Goal: Task Accomplishment & Management: Manage account settings

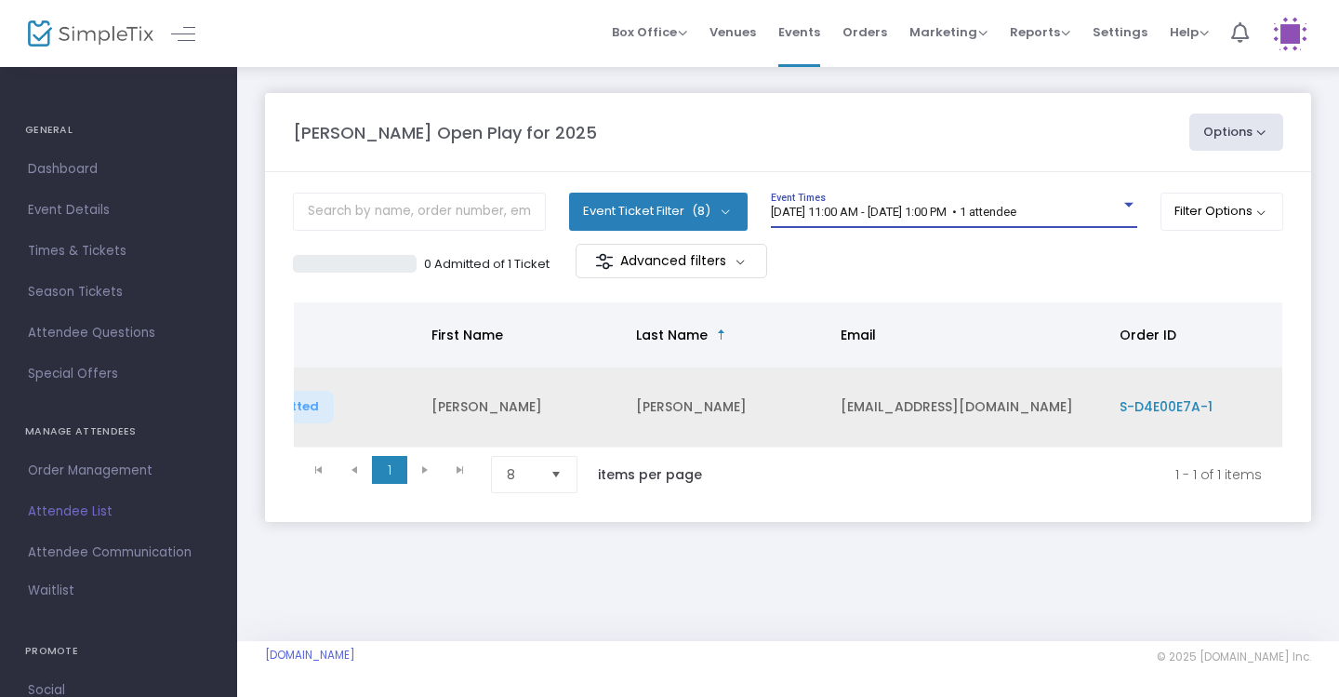
scroll to position [0, 379]
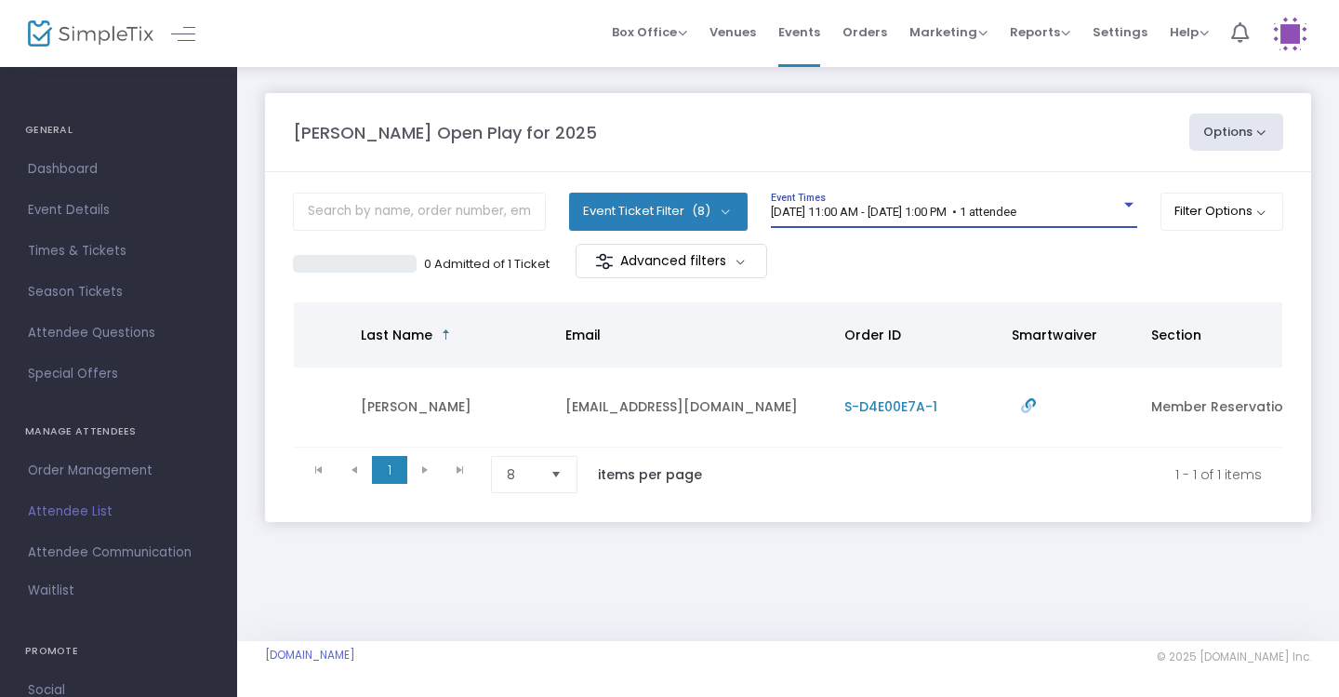
click at [1091, 209] on div "8/25/2025 @ 11:00 AM - 8/25/2025 @ 1:00 PM • 1 attendee" at bounding box center [946, 213] width 350 height 14
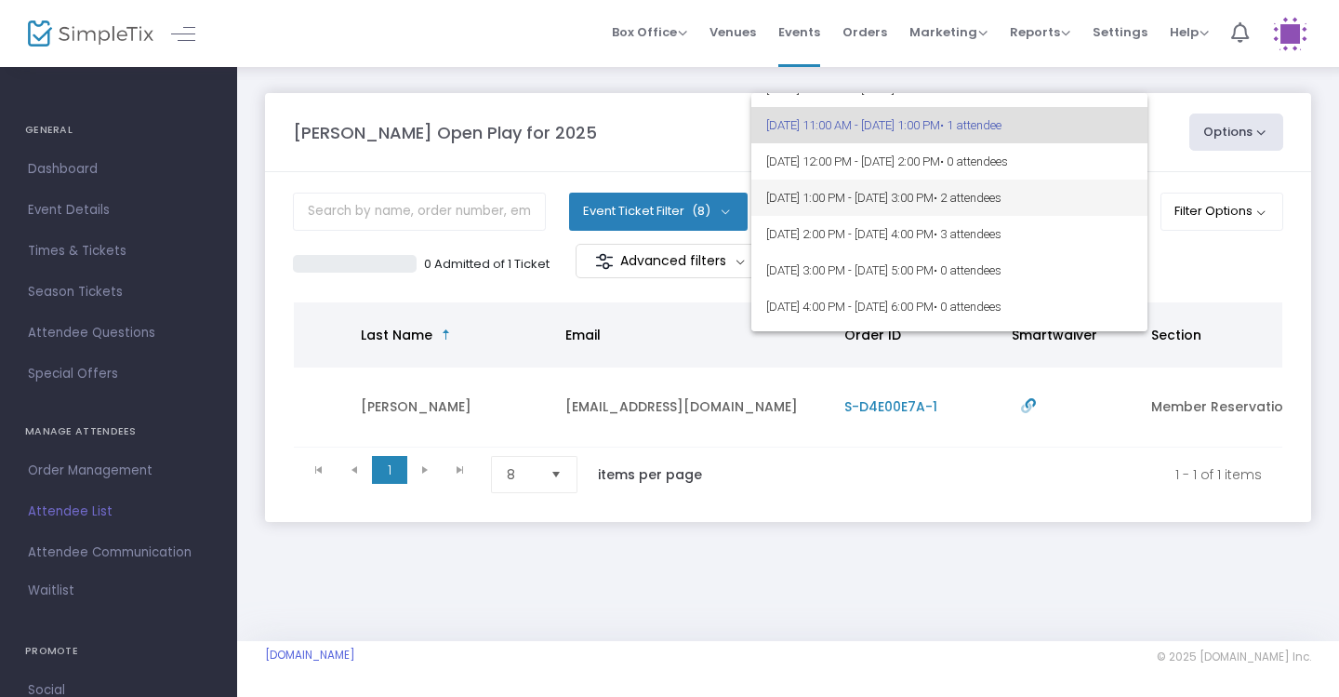
click at [1002, 202] on span "• 2 attendees" at bounding box center [968, 198] width 68 height 14
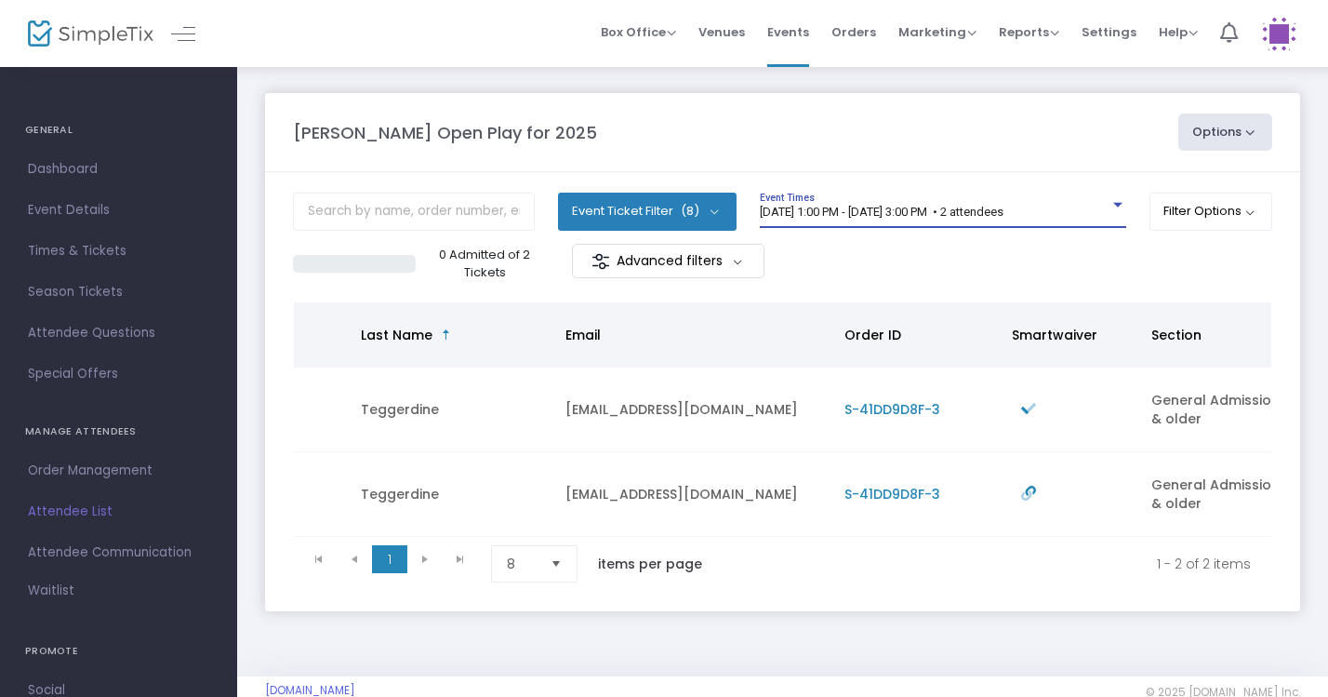
click at [1078, 202] on div "8/25/2025 @ 1:00 PM - 8/25/2025 @ 3:00 PM • 2 attendees Event Times" at bounding box center [943, 210] width 366 height 35
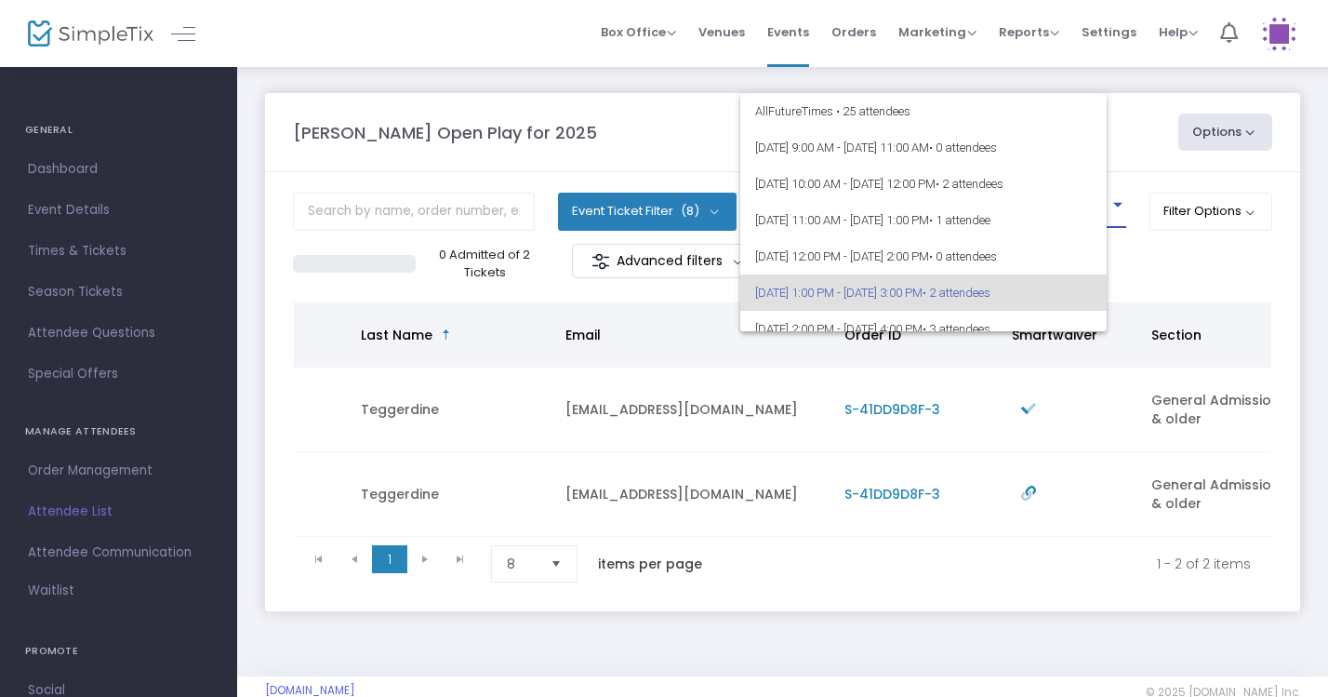
scroll to position [80, 0]
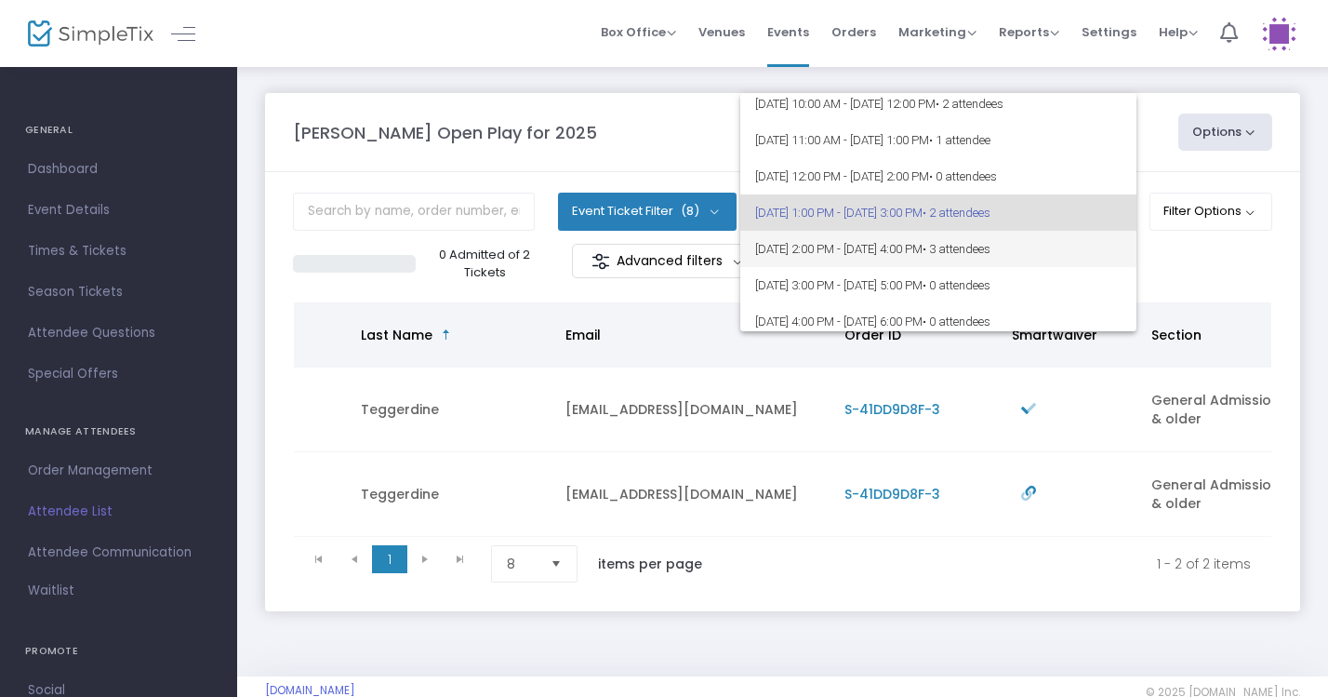
click at [1076, 246] on span "8/25/2025 @ 2:00 PM - 8/25/2025 @ 4:00 PM • 3 attendees" at bounding box center [938, 249] width 366 height 36
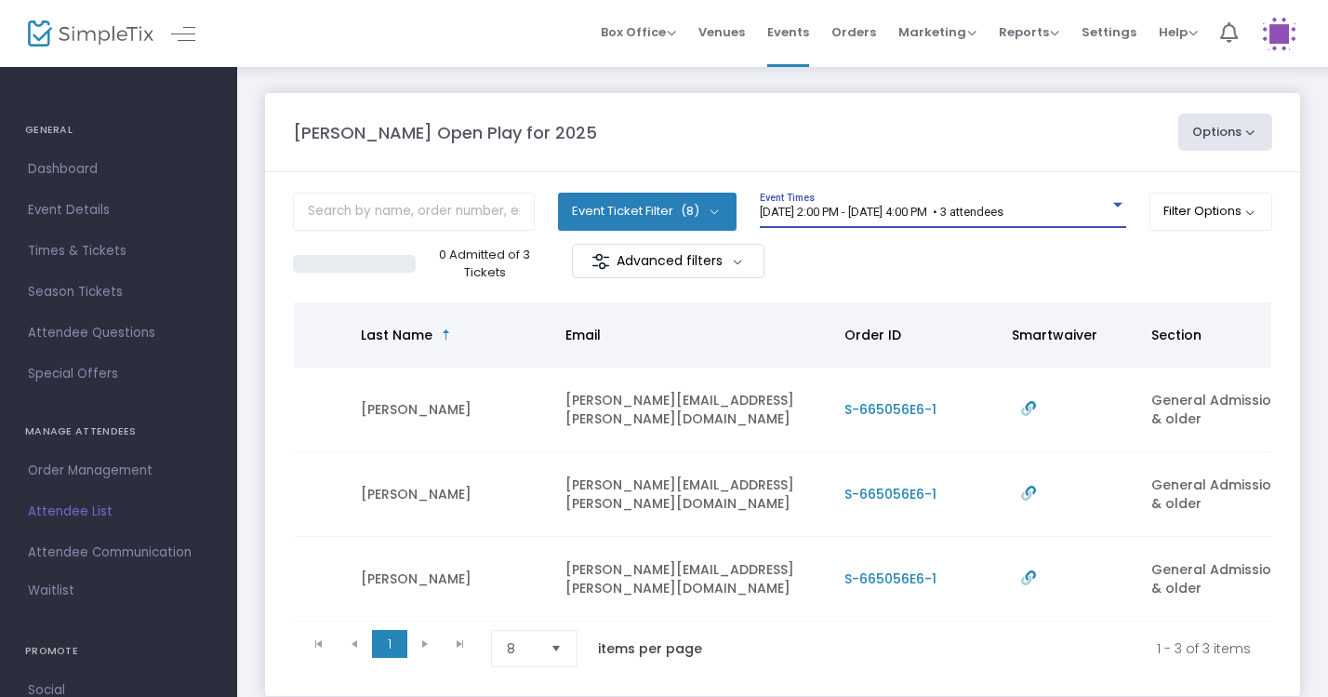
click at [1081, 206] on div "8/25/2025 @ 2:00 PM - 8/25/2025 @ 4:00 PM • 3 attendees" at bounding box center [935, 213] width 350 height 14
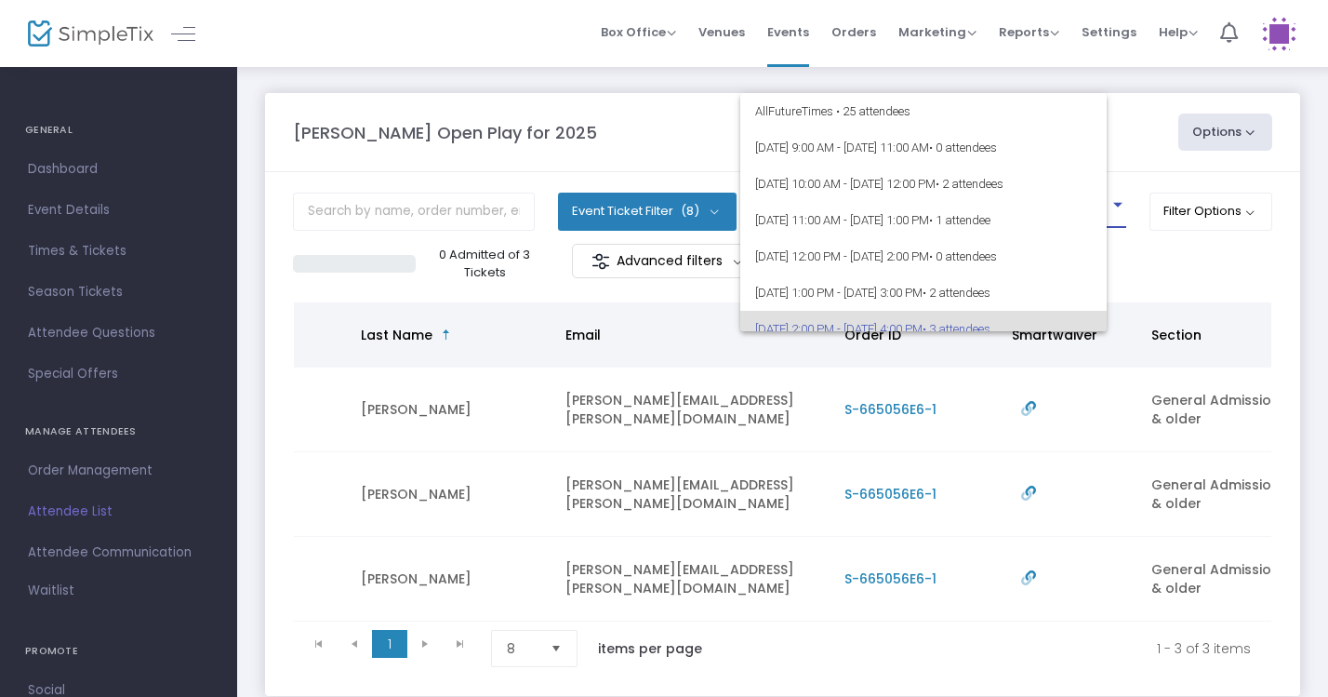
scroll to position [116, 0]
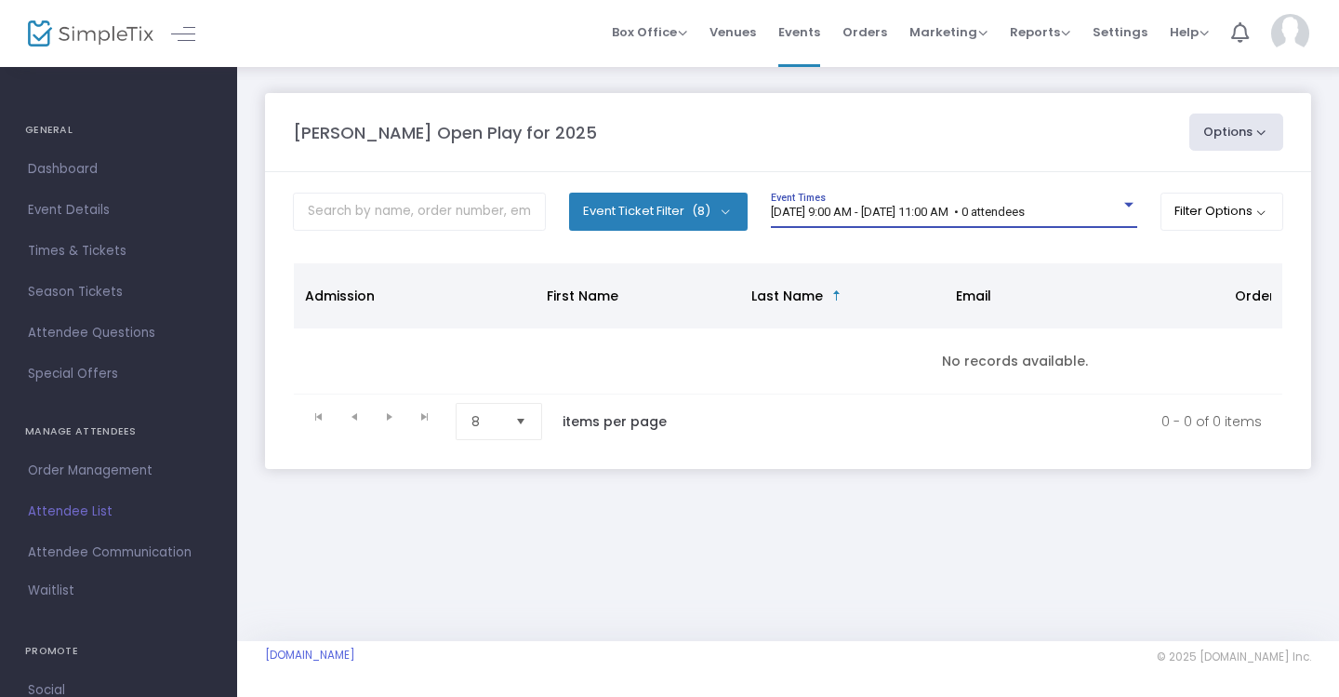
click at [1025, 214] on span "8/25/2025 @ 9:00 AM - 8/25/2025 @ 11:00 AM • 0 attendees" at bounding box center [898, 212] width 254 height 14
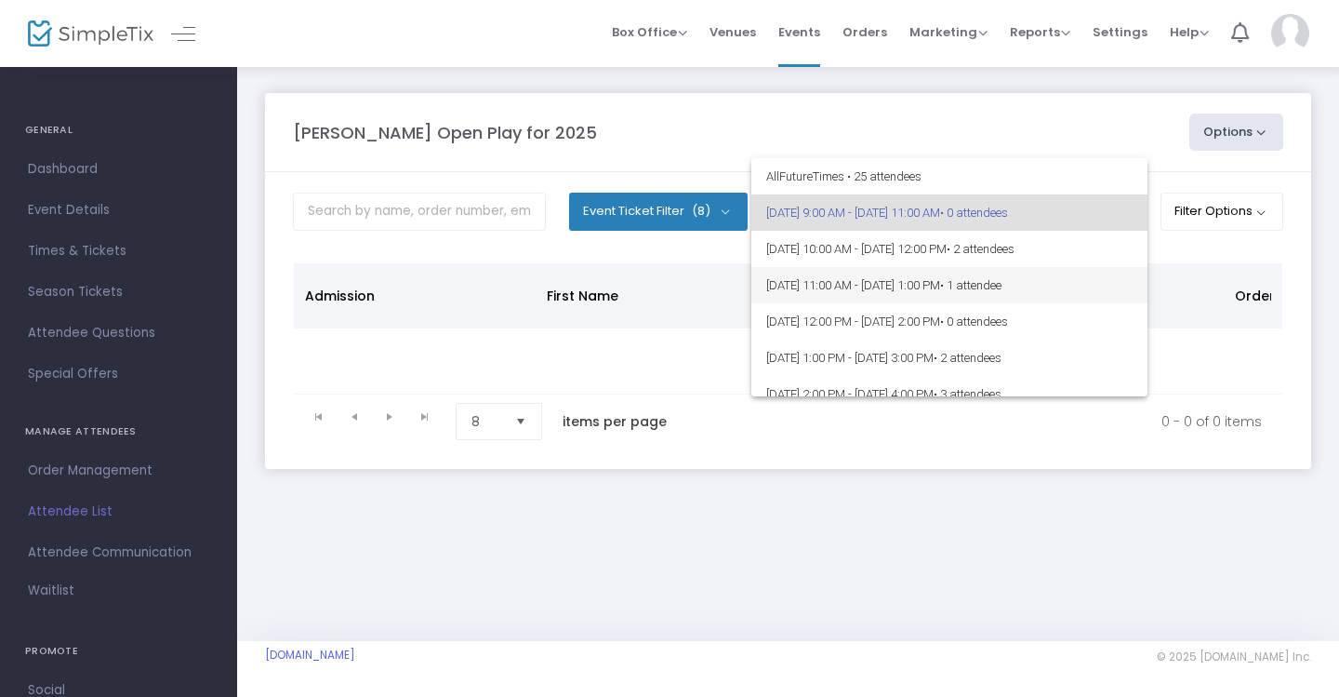
click at [1069, 295] on span "8/25/2025 @ 11:00 AM - 8/25/2025 @ 1:00 PM • 1 attendee" at bounding box center [949, 285] width 366 height 36
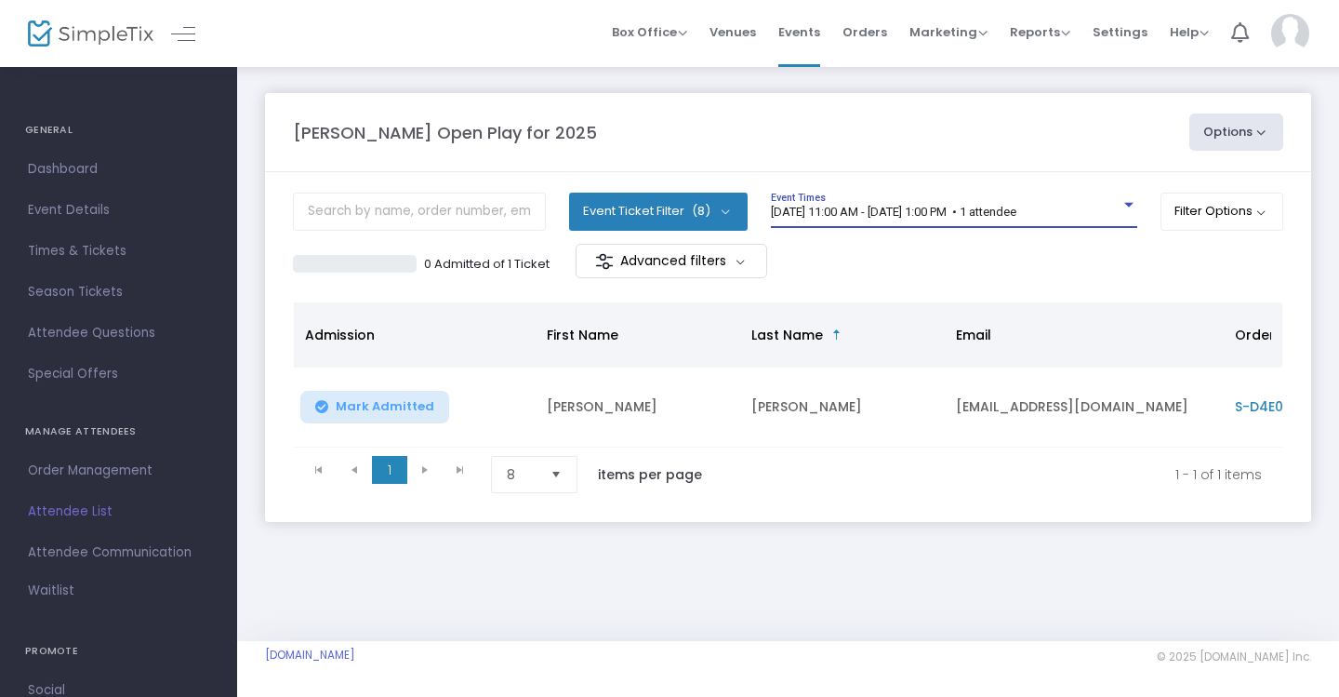
click at [1017, 206] on span "8/25/2025 @ 11:00 AM - 8/25/2025 @ 1:00 PM • 1 attendee" at bounding box center [894, 212] width 246 height 14
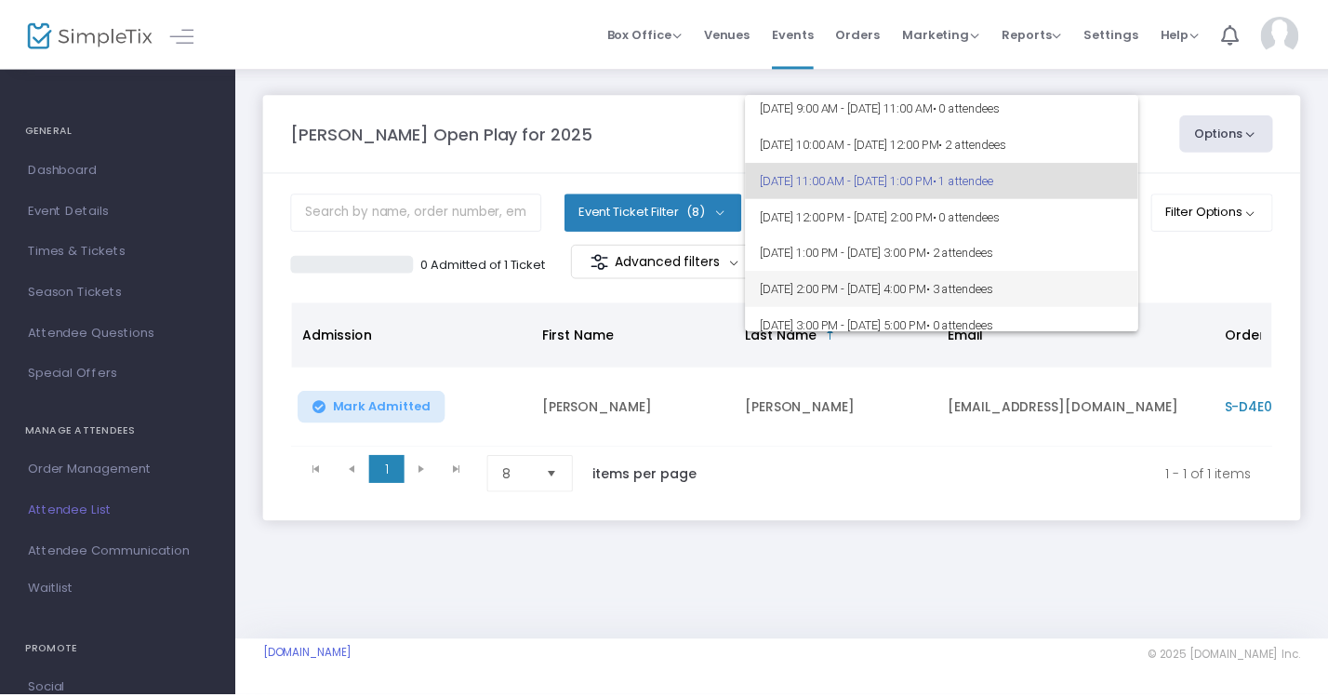
scroll to position [81, 0]
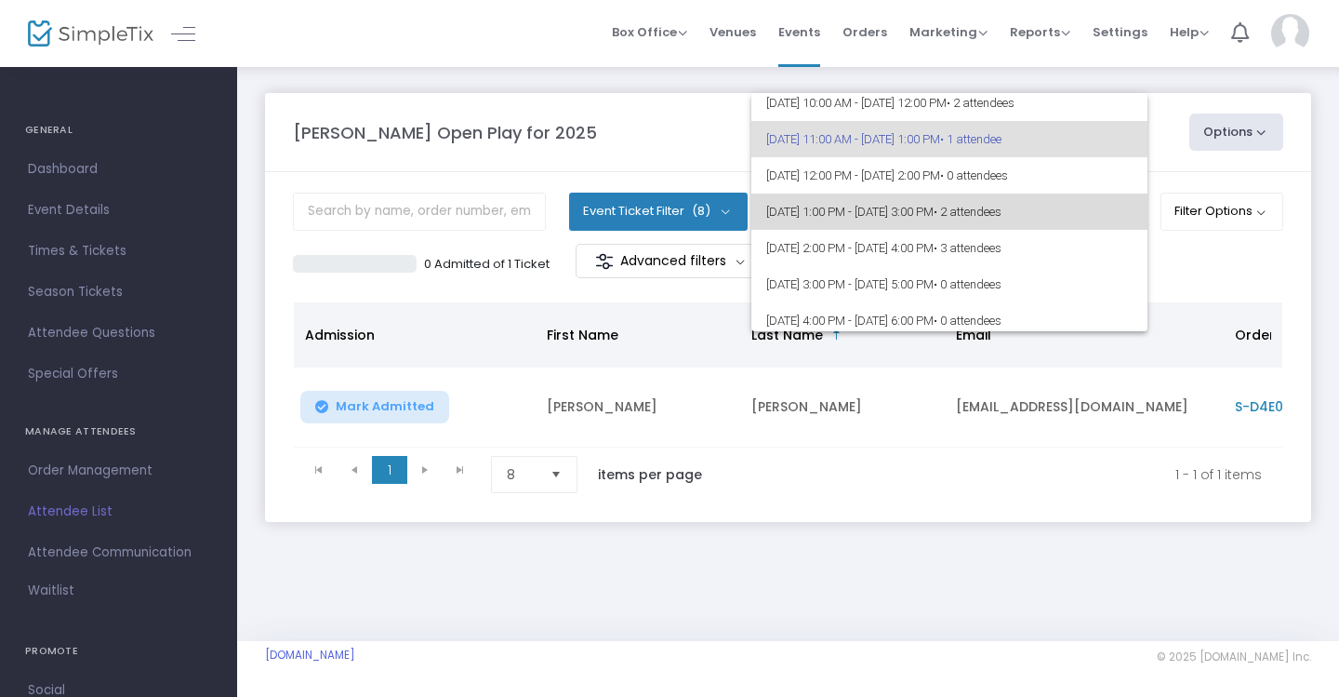
click at [1002, 206] on span "• 2 attendees" at bounding box center [968, 212] width 68 height 14
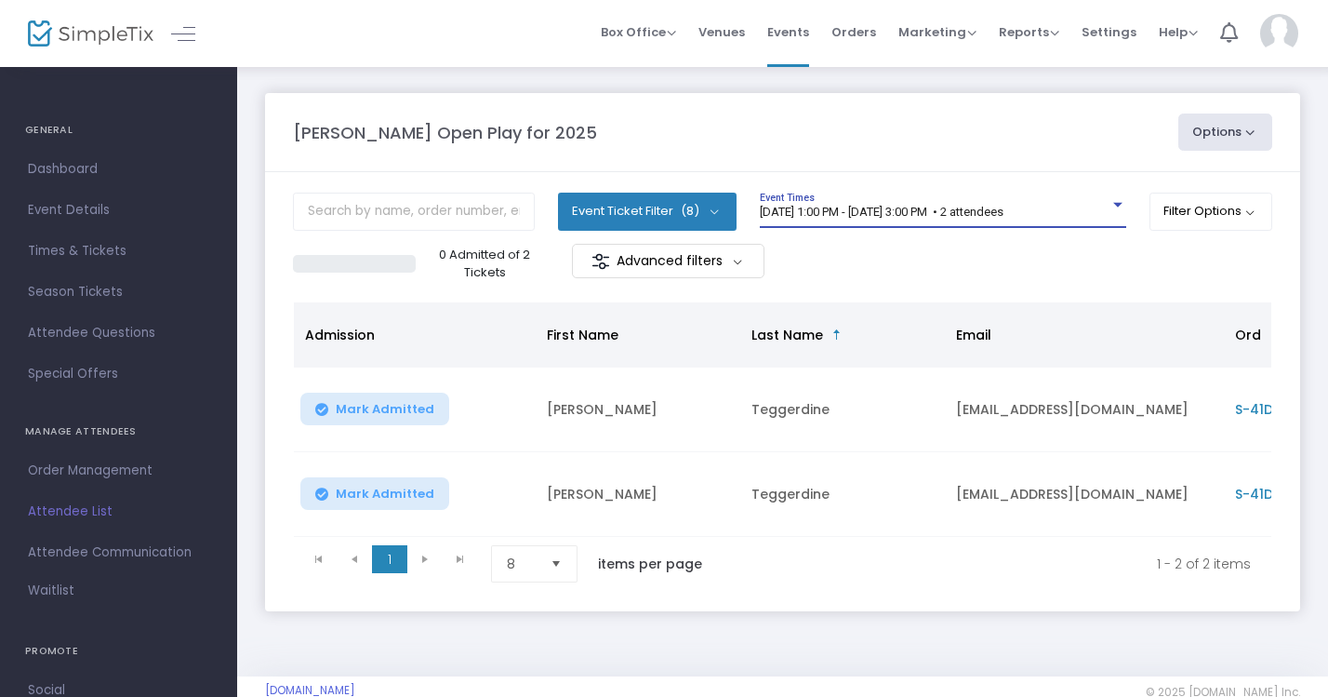
click at [1079, 206] on div "8/25/2025 @ 1:00 PM - 8/25/2025 @ 3:00 PM • 2 attendees" at bounding box center [935, 213] width 350 height 14
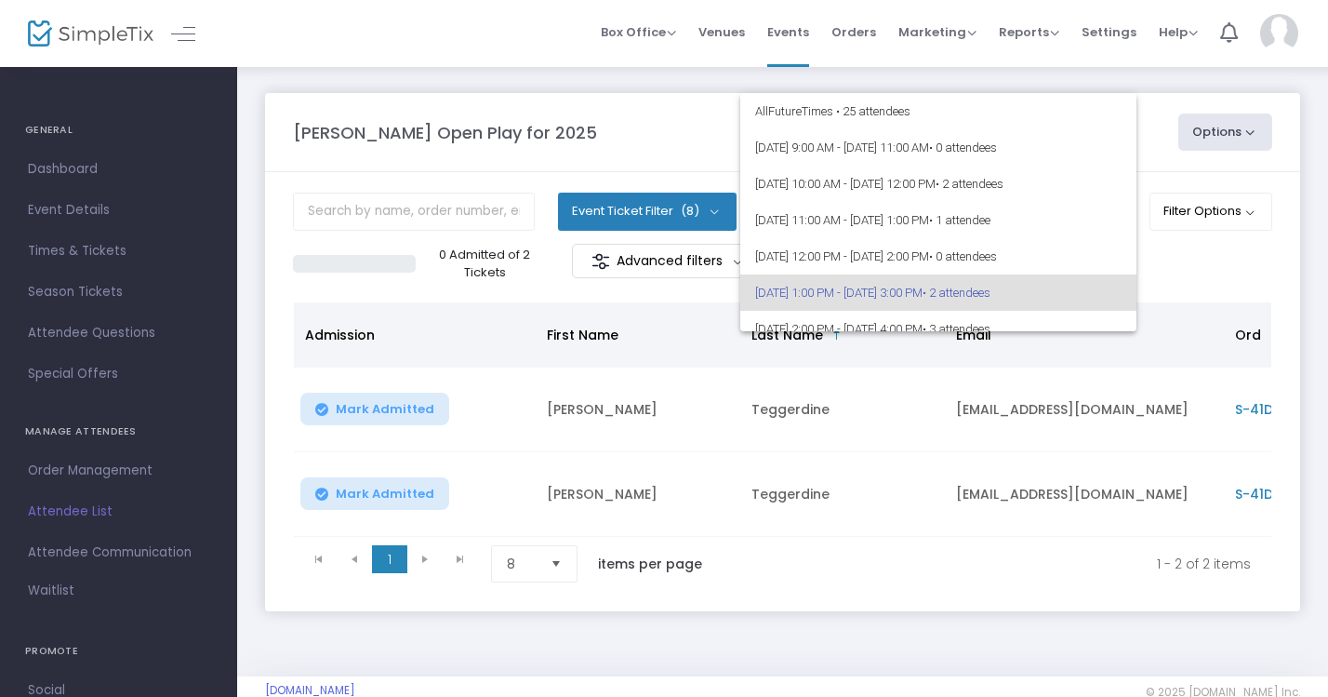
scroll to position [80, 0]
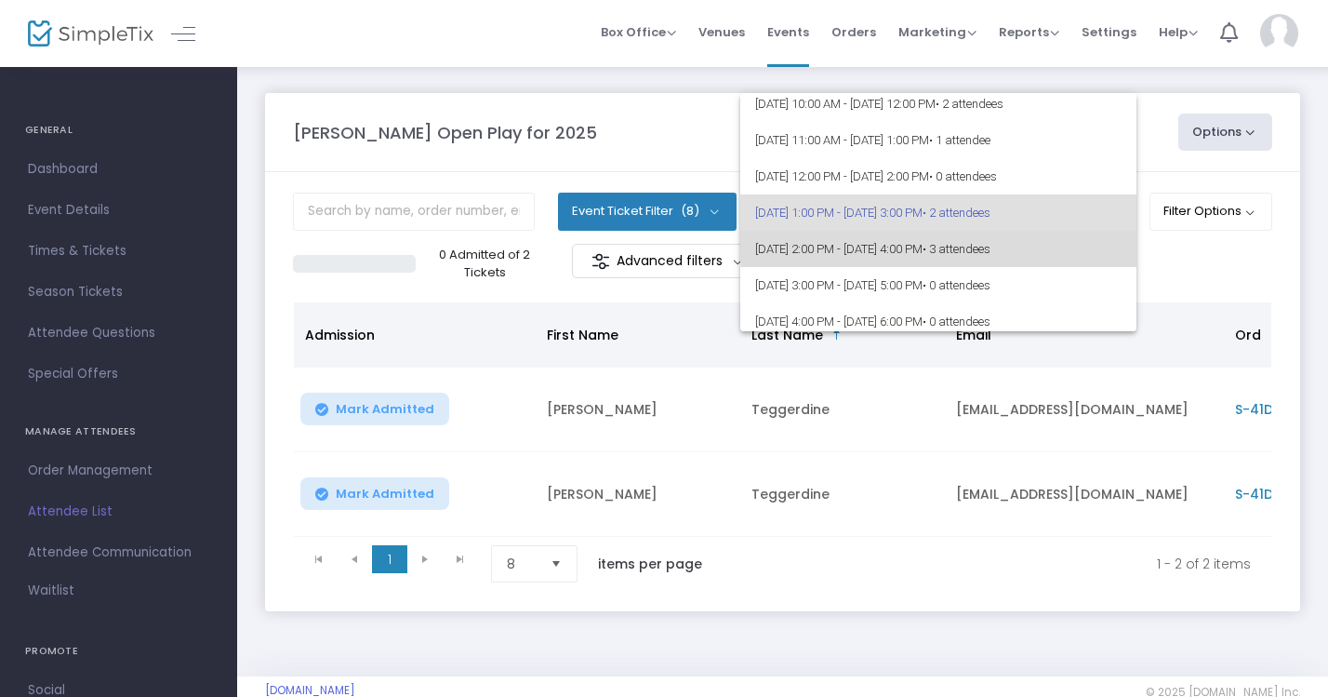
click at [1072, 235] on span "8/25/2025 @ 2:00 PM - 8/25/2025 @ 4:00 PM • 3 attendees" at bounding box center [938, 249] width 366 height 36
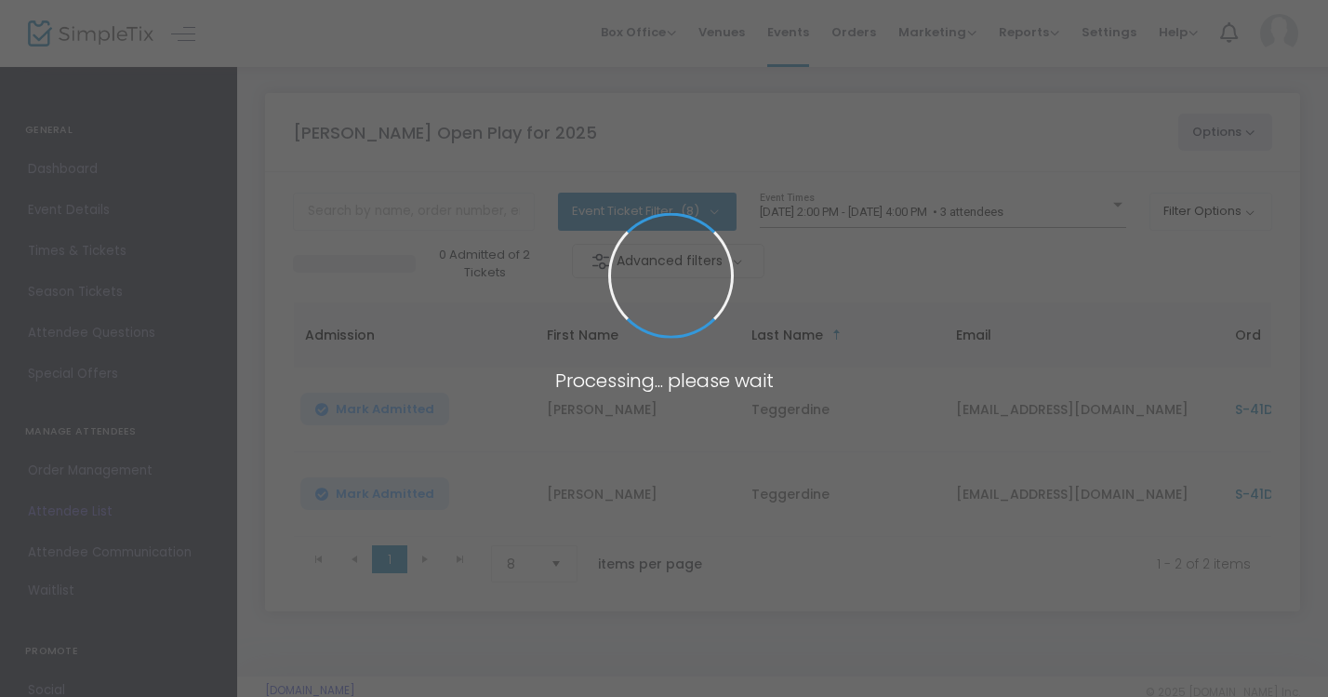
click at [1073, 210] on span at bounding box center [664, 348] width 1328 height 697
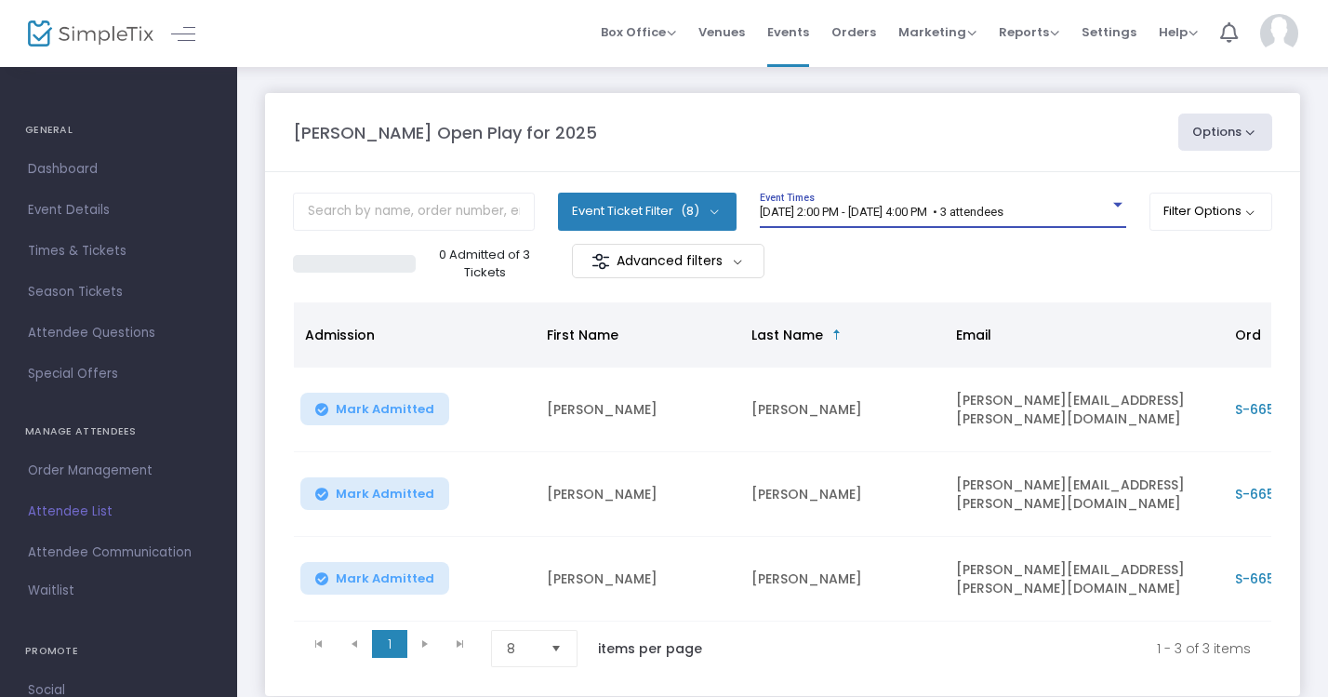
click at [1087, 219] on div "8/25/2025 @ 2:00 PM - 8/25/2025 @ 4:00 PM • 3 attendees" at bounding box center [935, 213] width 350 height 14
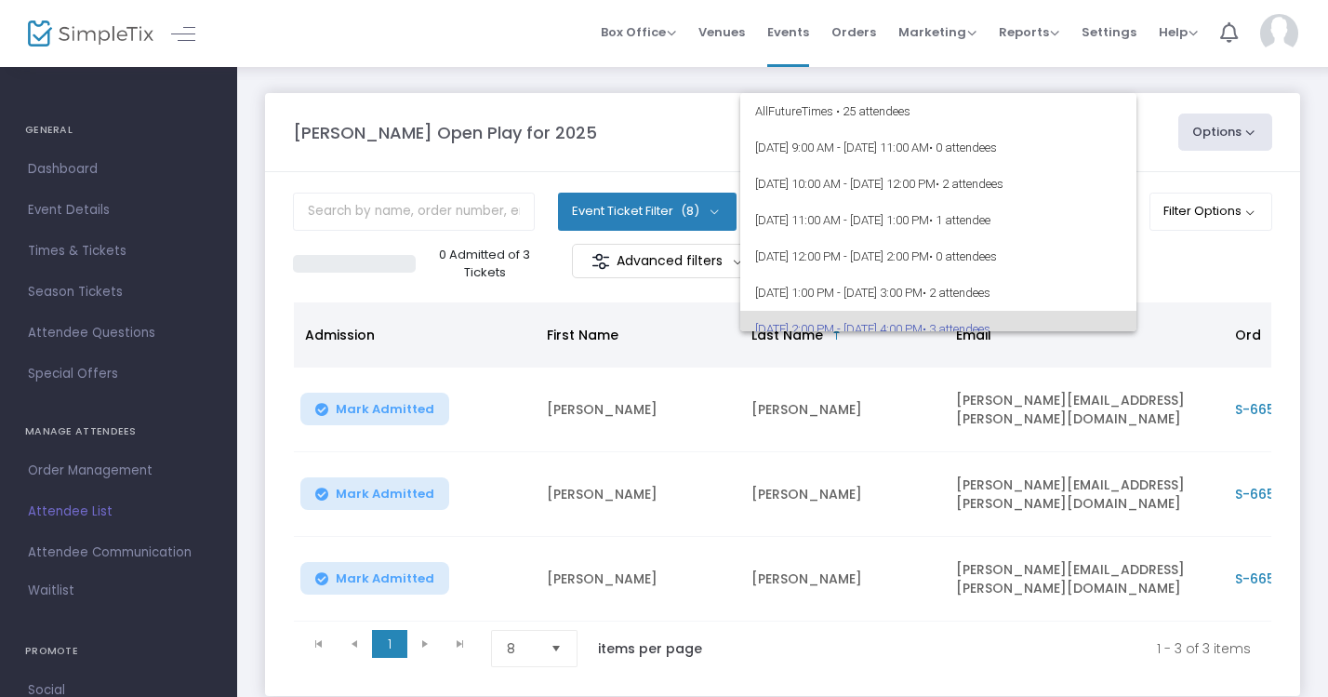
scroll to position [0, 0]
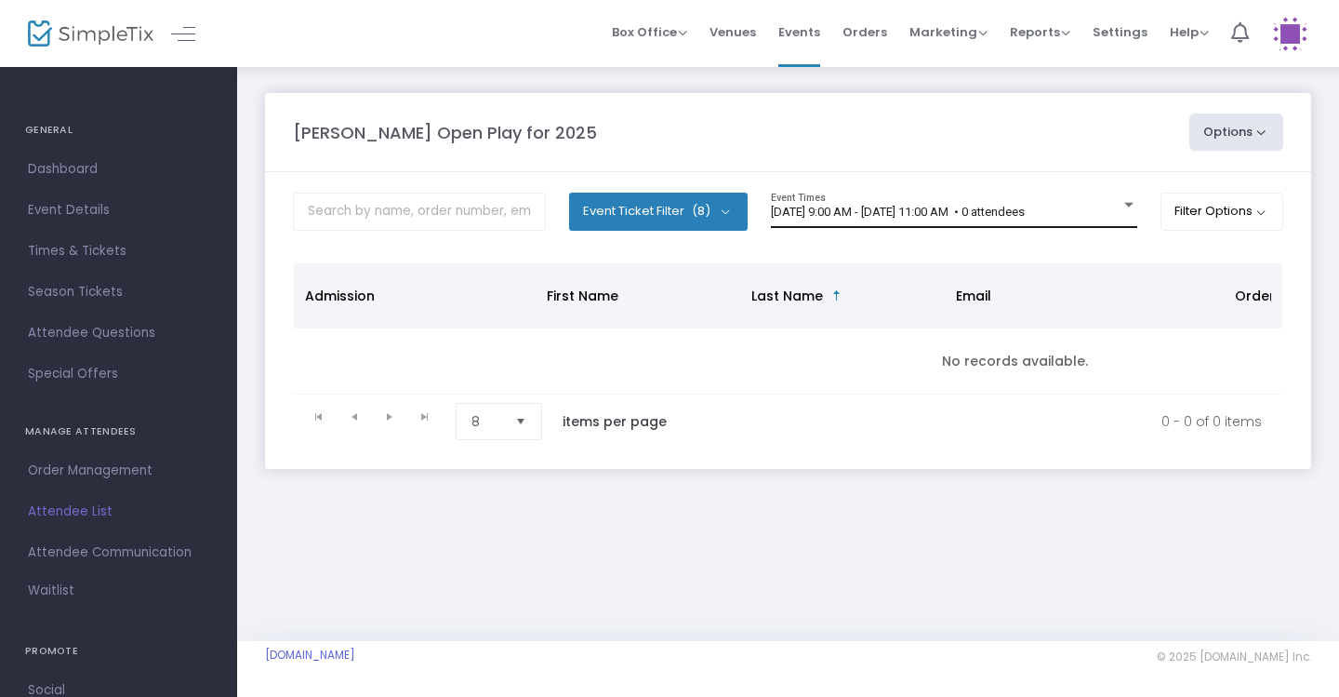
click at [1098, 199] on div "8/25/2025 @ 9:00 AM - 8/25/2025 @ 11:00 AM • 0 attendees Event Times" at bounding box center [954, 210] width 366 height 35
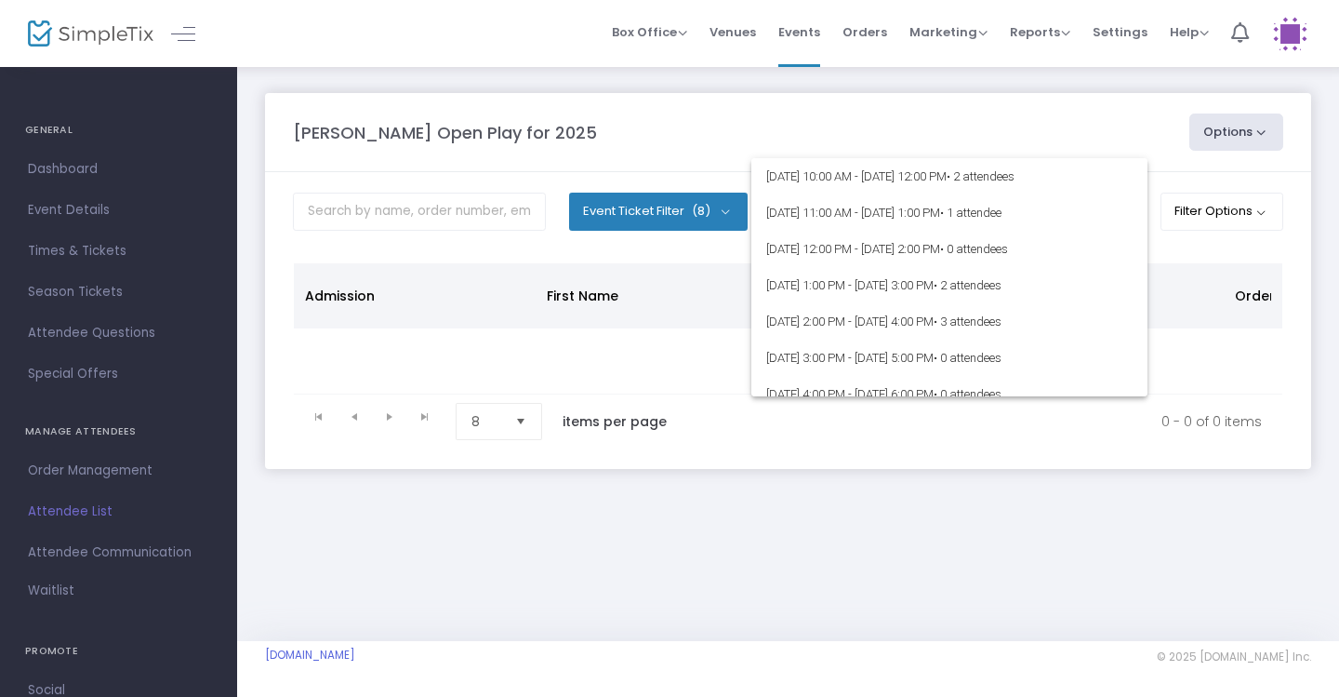
scroll to position [84, 0]
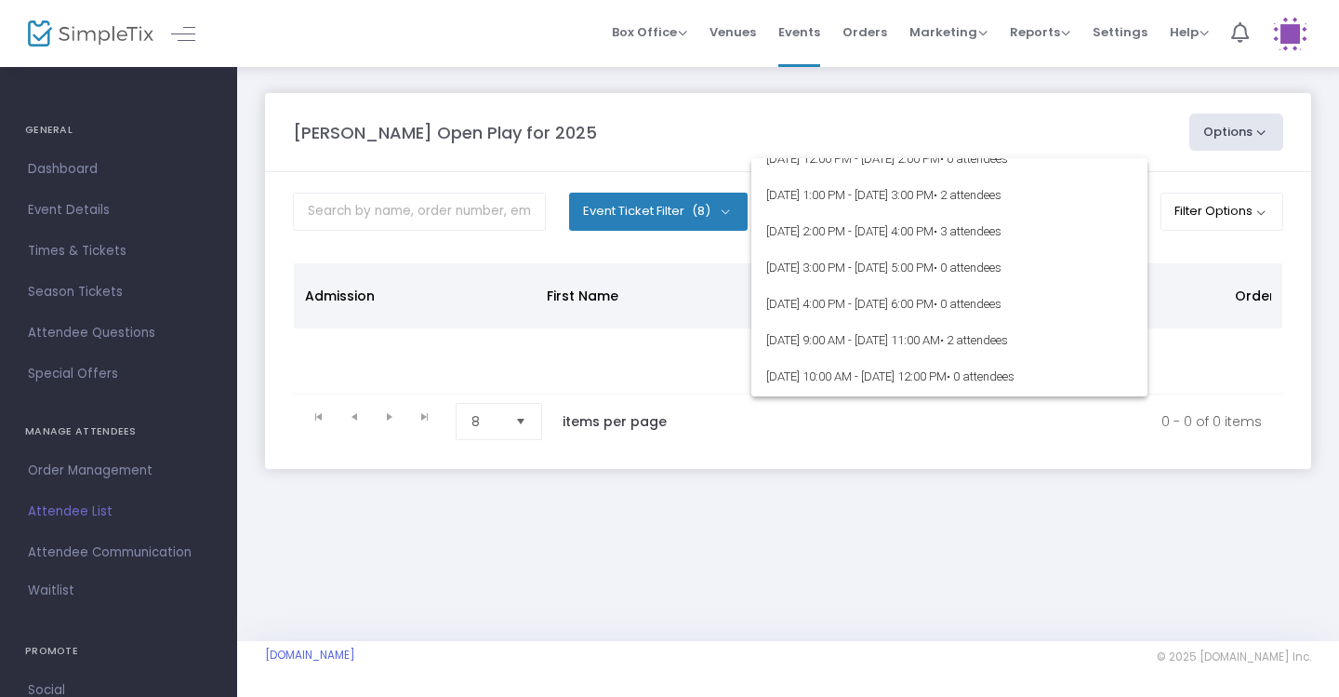
scroll to position [162, 0]
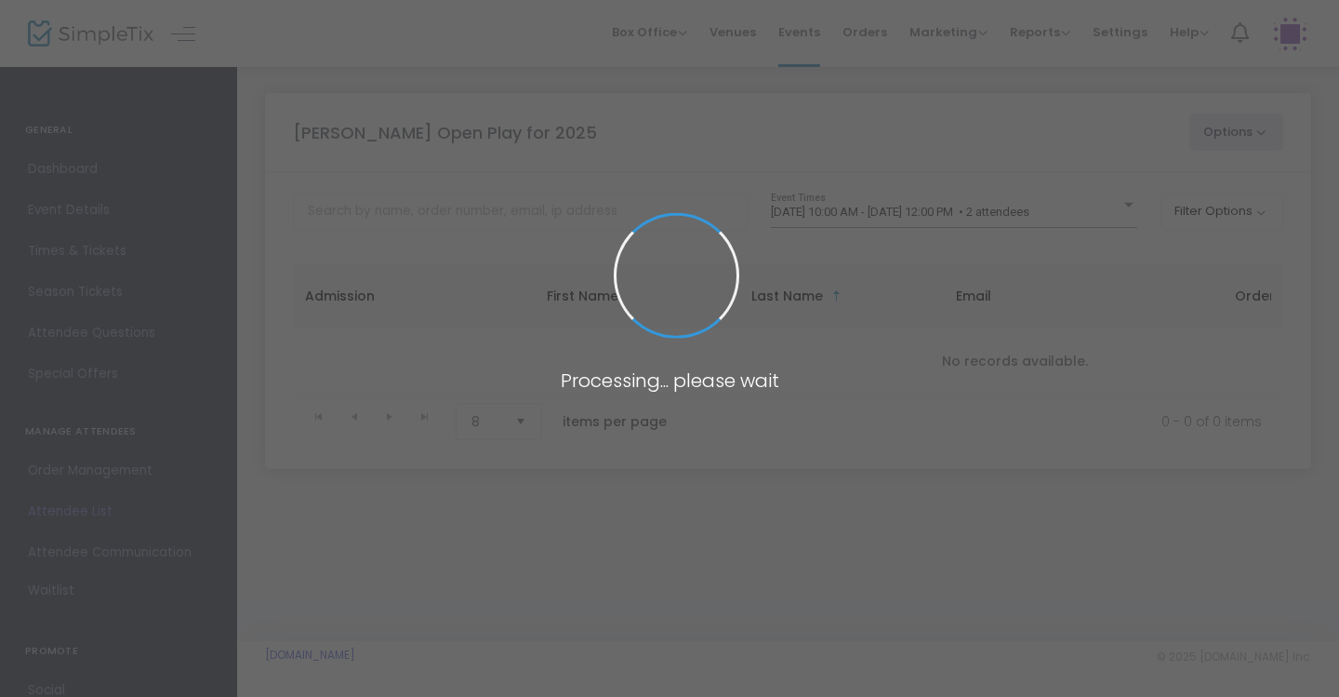
click at [1095, 211] on span at bounding box center [669, 348] width 1339 height 697
click at [1100, 211] on span at bounding box center [669, 348] width 1339 height 697
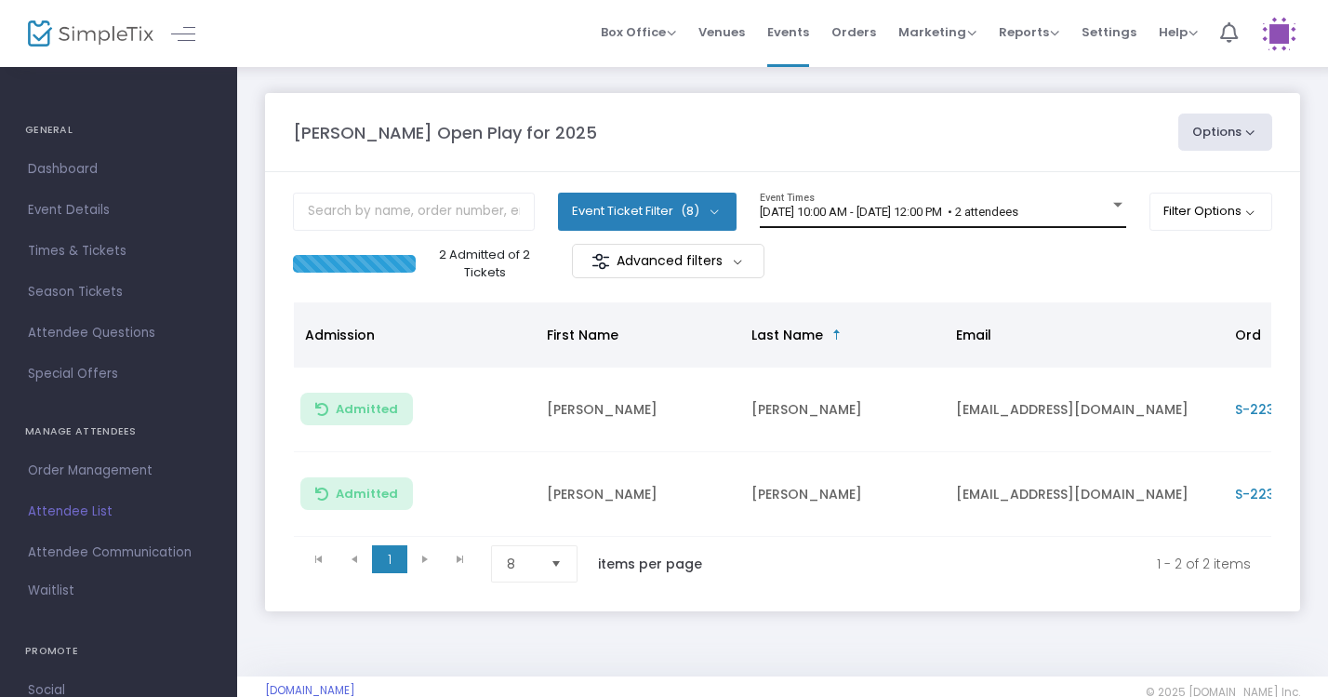
click at [924, 204] on div "8/25/2025 @ 10:00 AM - 8/25/2025 @ 12:00 PM • 2 attendees Event Times" at bounding box center [943, 210] width 366 height 35
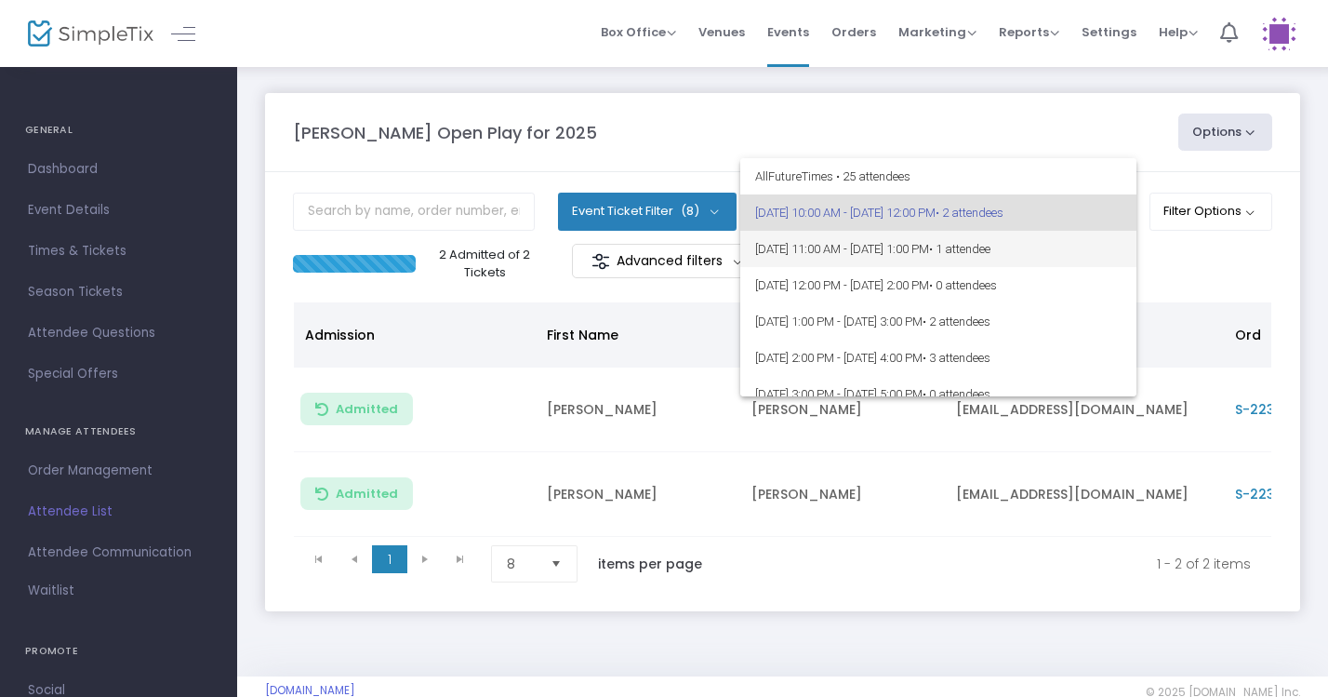
click at [974, 234] on span "8/25/2025 @ 11:00 AM - 8/25/2025 @ 1:00 PM • 1 attendee" at bounding box center [938, 249] width 366 height 36
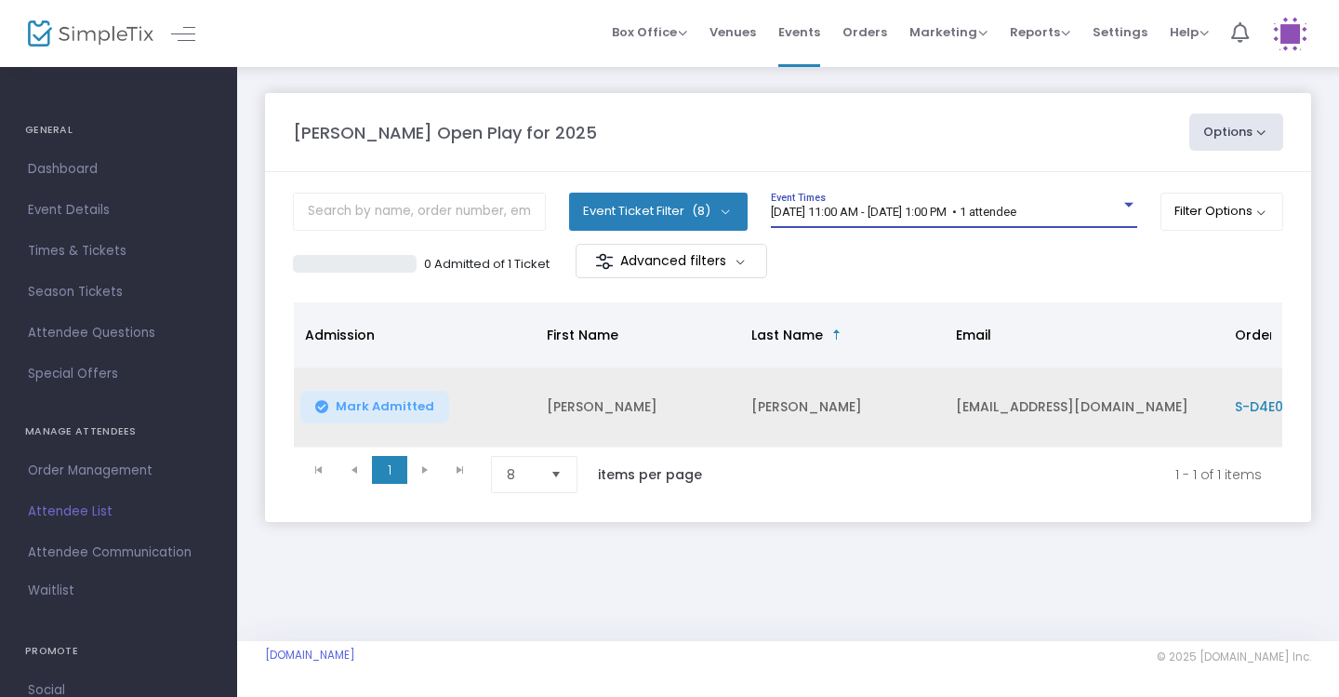
click at [317, 406] on icon "Data table" at bounding box center [321, 406] width 13 height 0
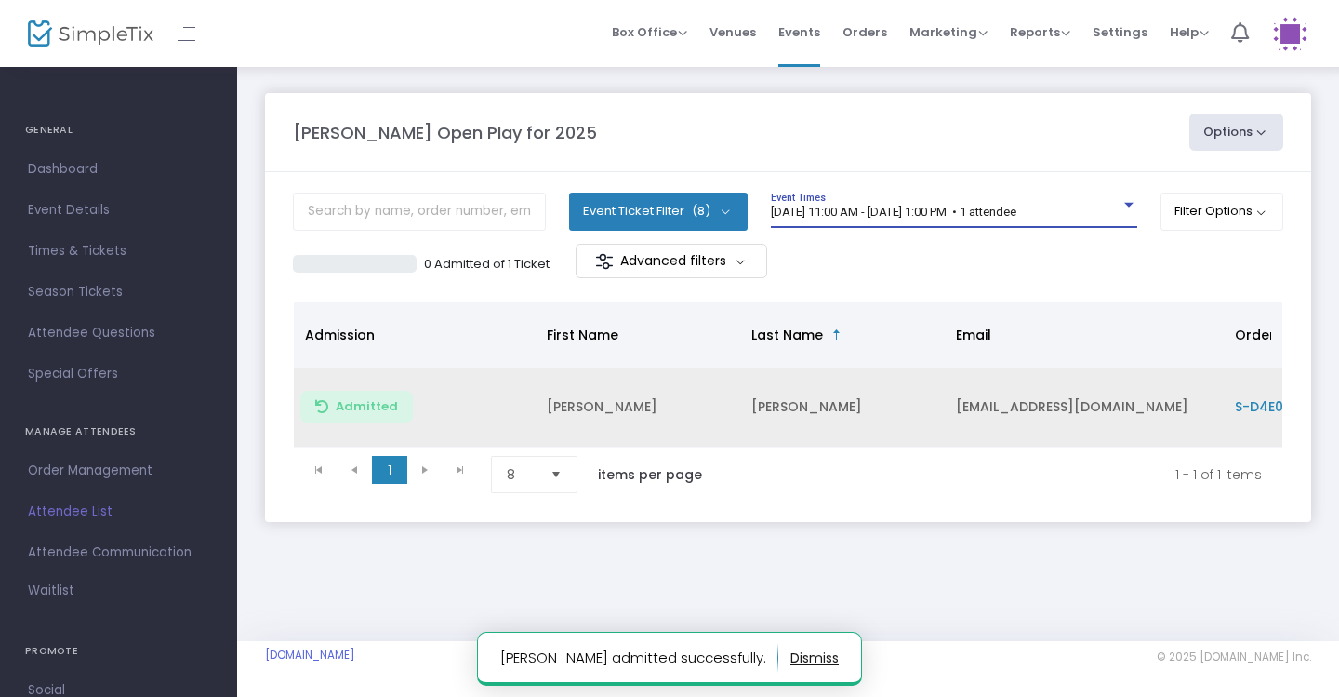
click at [1098, 219] on div "8/25/2025 @ 11:00 AM - 8/25/2025 @ 1:00 PM • 1 attendee" at bounding box center [946, 213] width 350 height 14
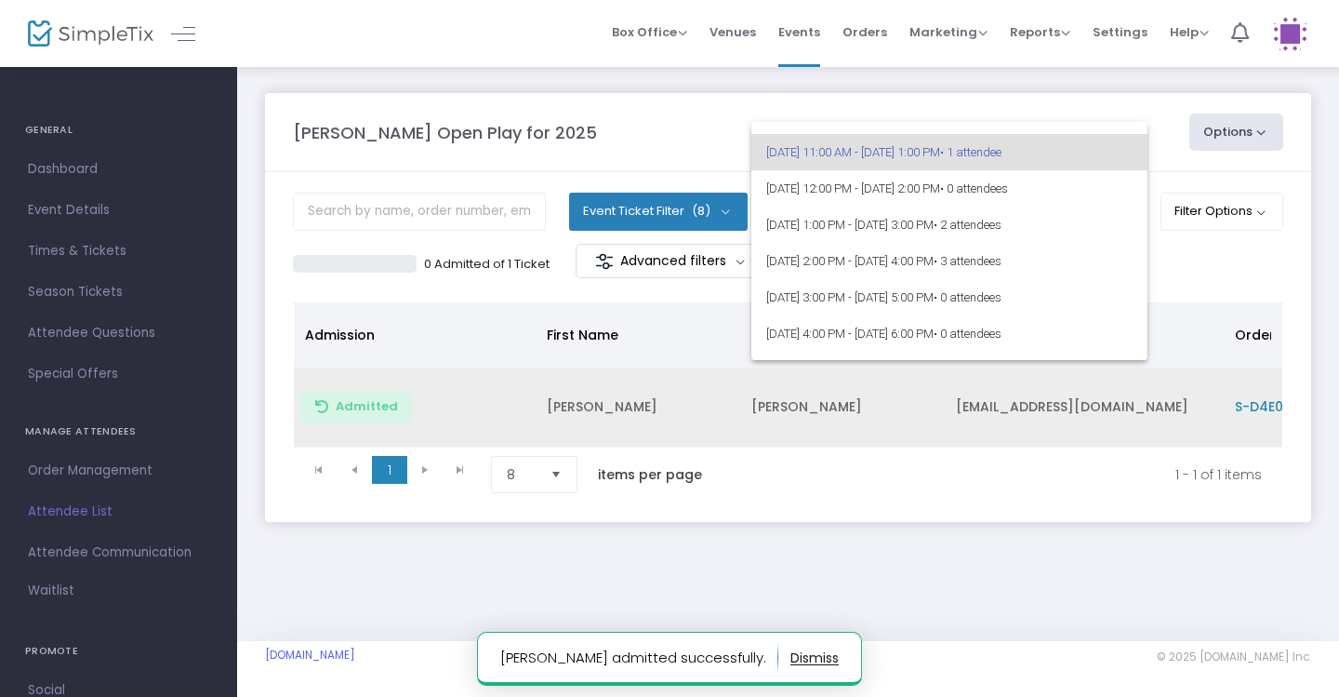
scroll to position [63, 0]
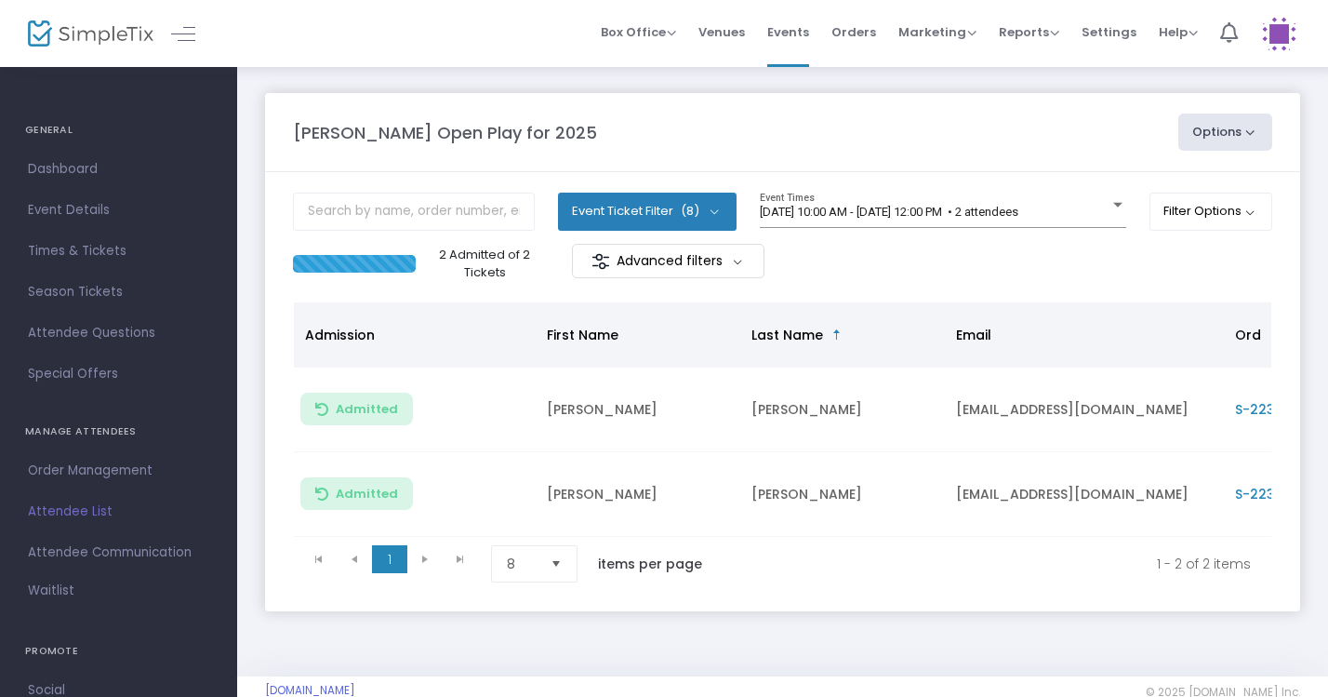
click at [1080, 231] on div "8/25/2025 @ 10:00 AM - 8/25/2025 @ 12:00 PM • 2 attendees Event Times" at bounding box center [943, 218] width 366 height 51
click at [1082, 223] on div "8/25/2025 @ 10:00 AM - 8/25/2025 @ 12:00 PM • 2 attendees Event Times" at bounding box center [943, 210] width 366 height 35
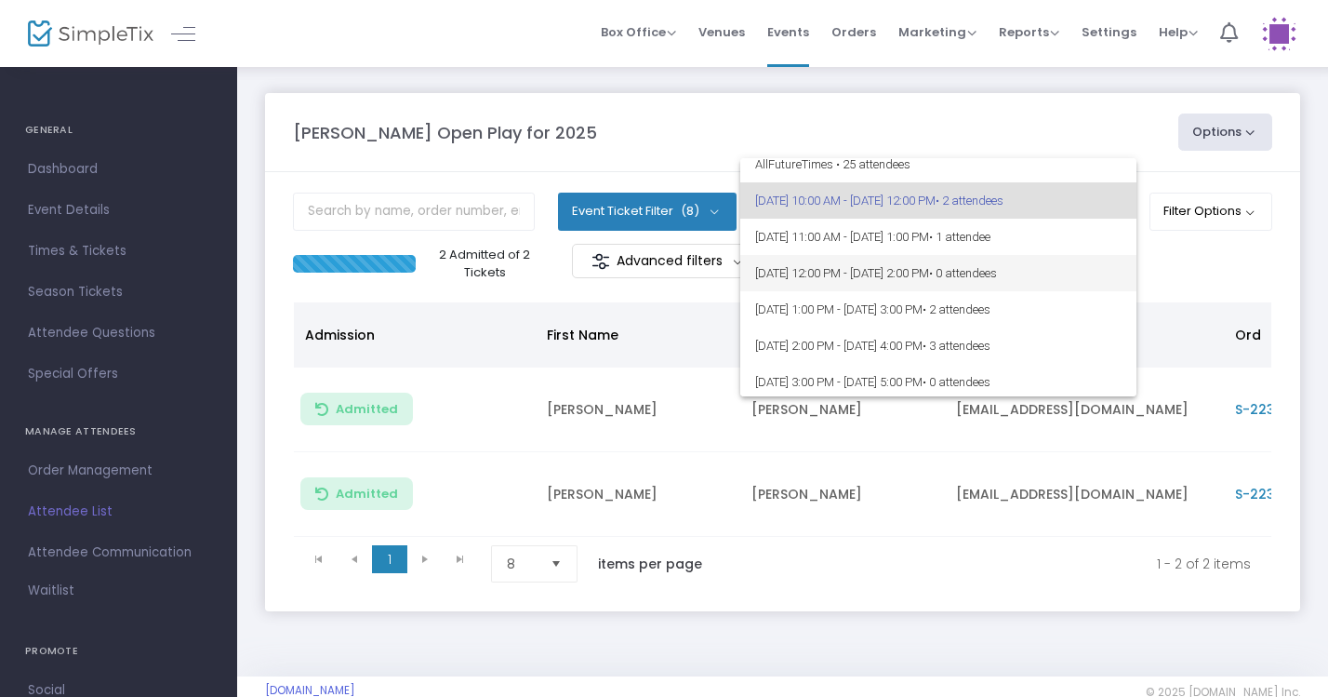
scroll to position [6, 0]
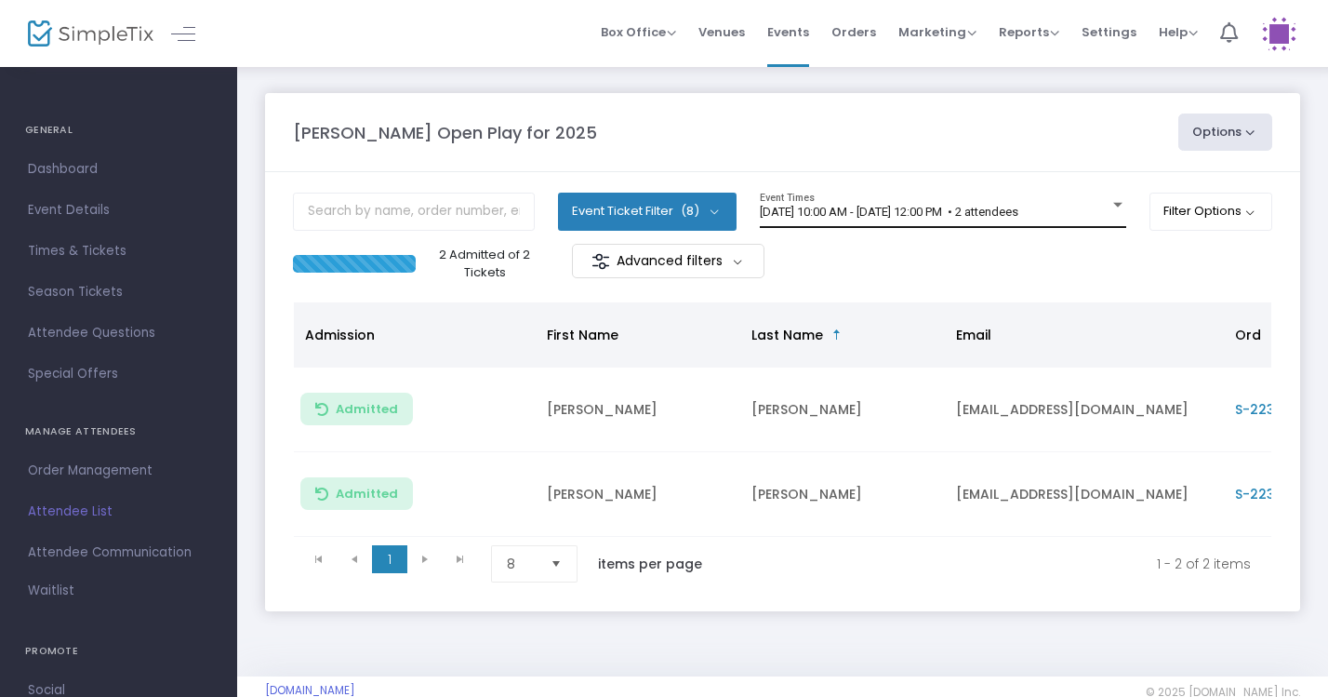
click at [1018, 216] on span "[DATE] 10:00 AM - [DATE] 12:00 PM • 2 attendees" at bounding box center [889, 212] width 259 height 14
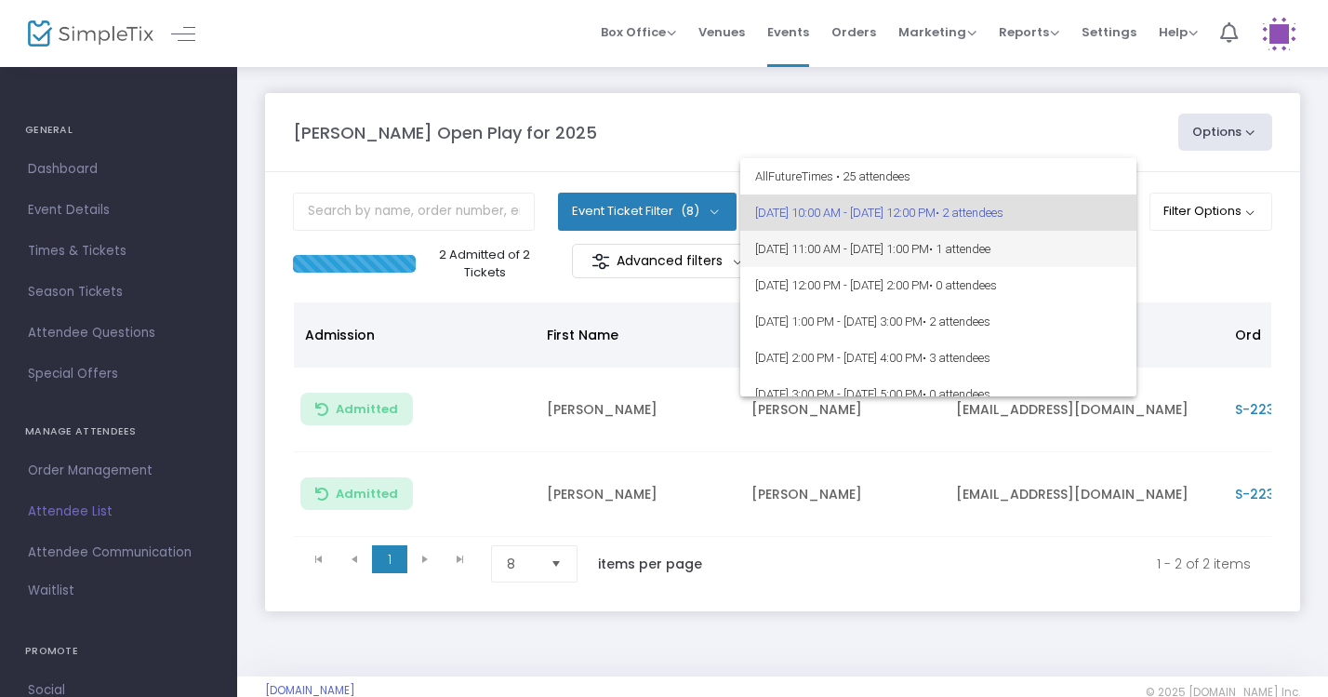
click at [1089, 245] on span "[DATE] 11:00 AM - [DATE] 1:00 PM • 1 attendee" at bounding box center [938, 249] width 366 height 36
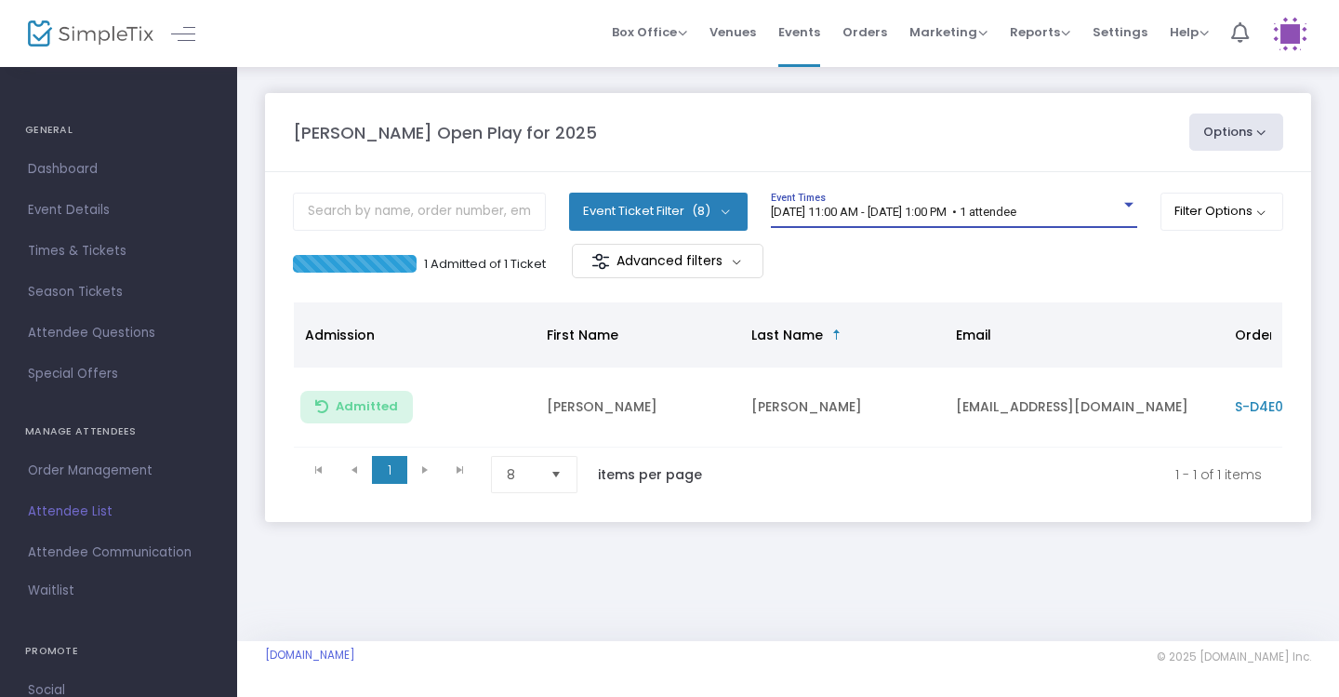
click at [991, 205] on span "8/25/2025 @ 11:00 AM - 8/25/2025 @ 1:00 PM • 1 attendee" at bounding box center [894, 212] width 246 height 14
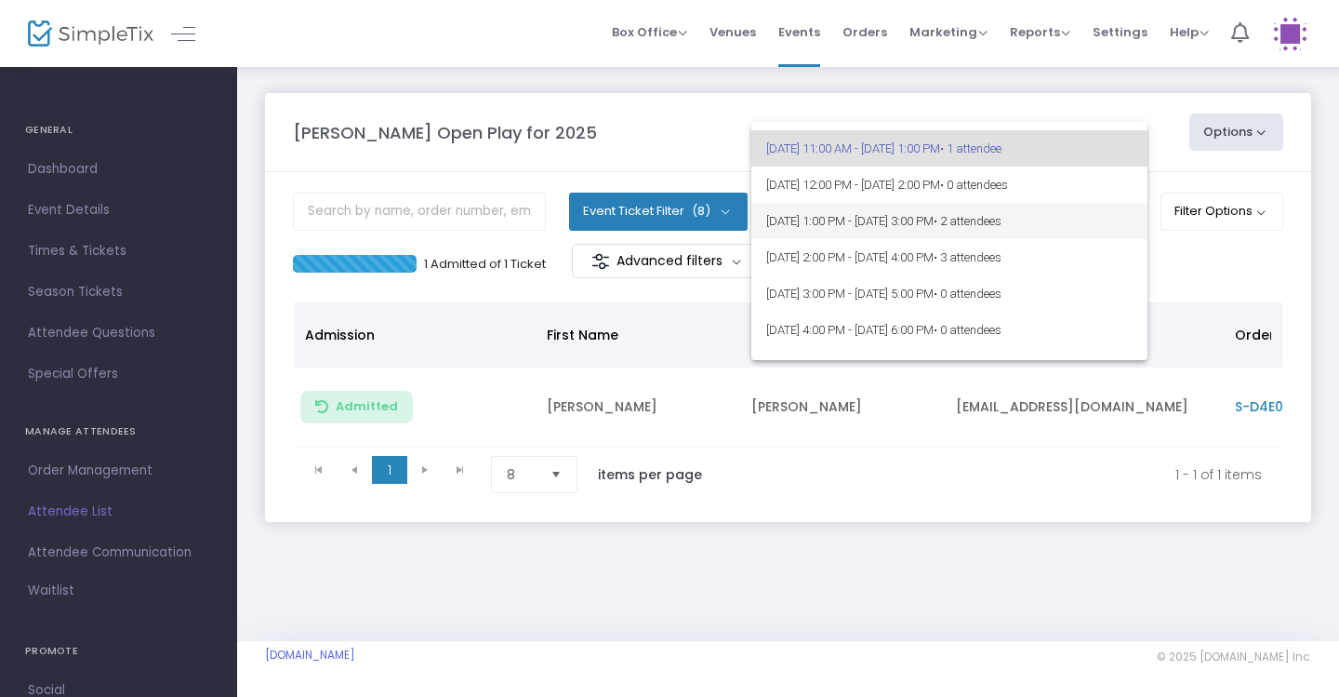
scroll to position [98, 0]
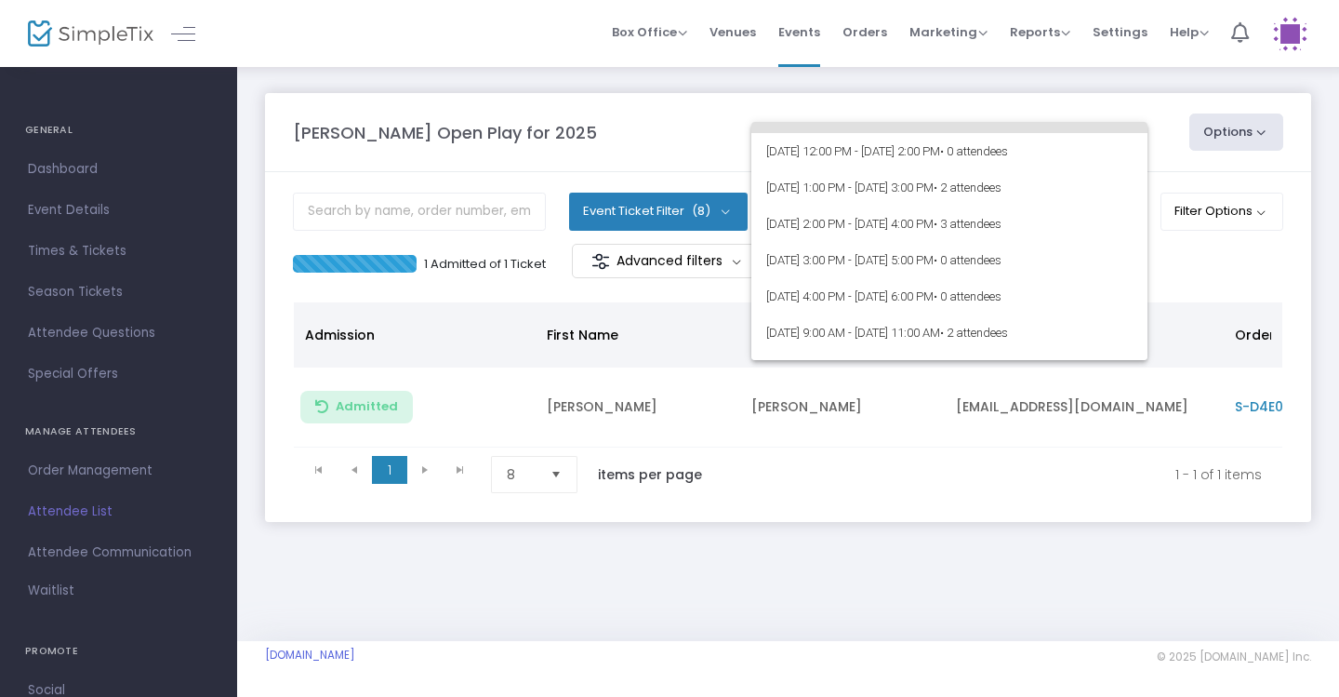
click at [1045, 91] on div at bounding box center [669, 348] width 1339 height 697
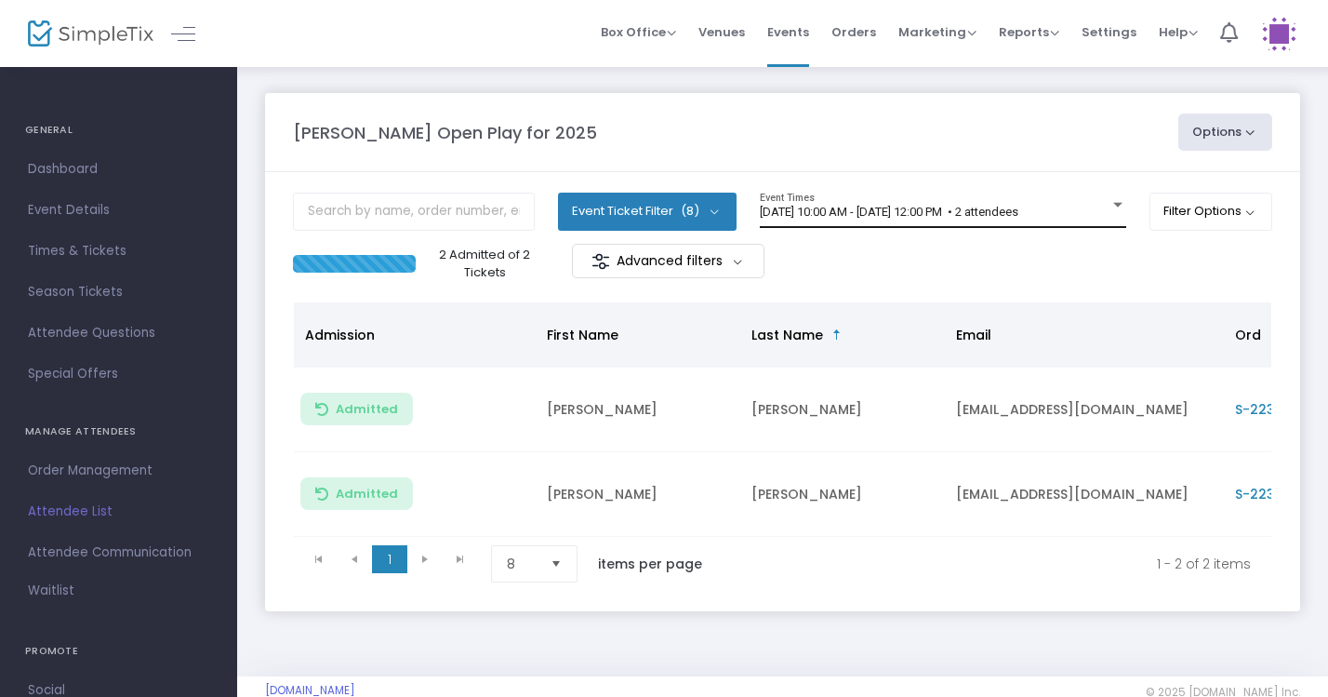
click at [1018, 211] on span "[DATE] 10:00 AM - [DATE] 12:00 PM • 2 attendees" at bounding box center [889, 212] width 259 height 14
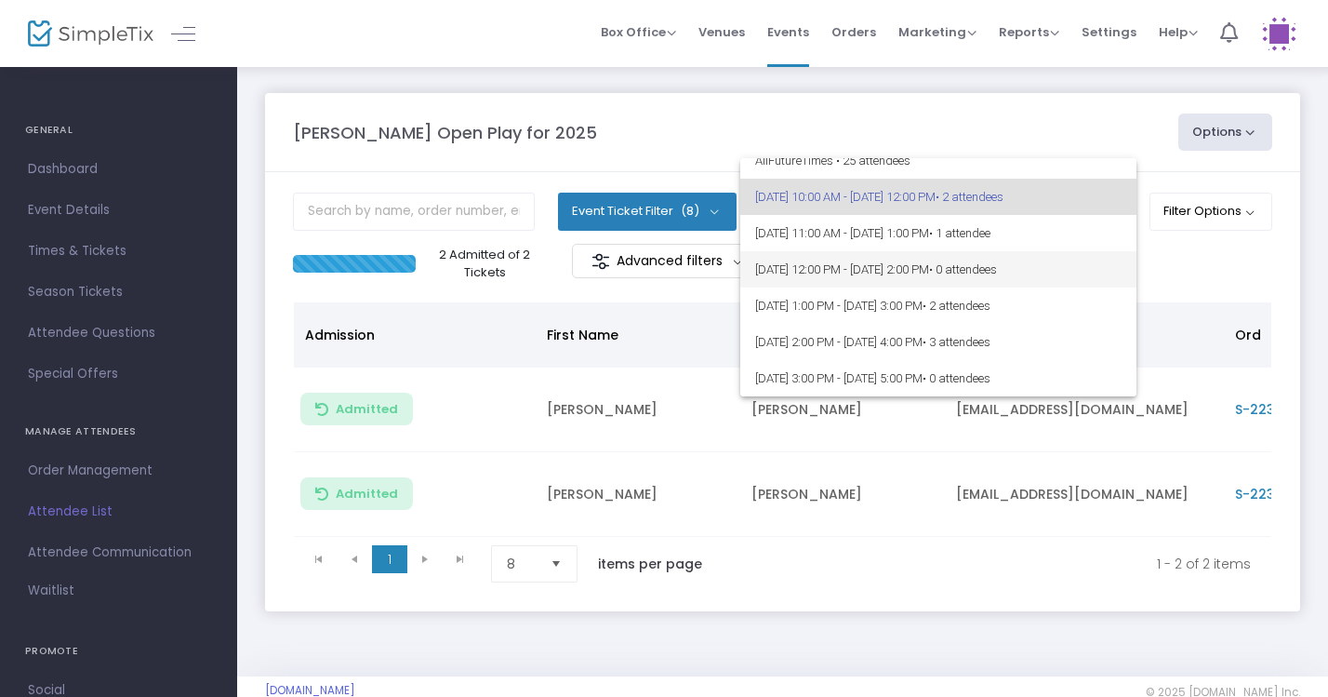
scroll to position [23, 0]
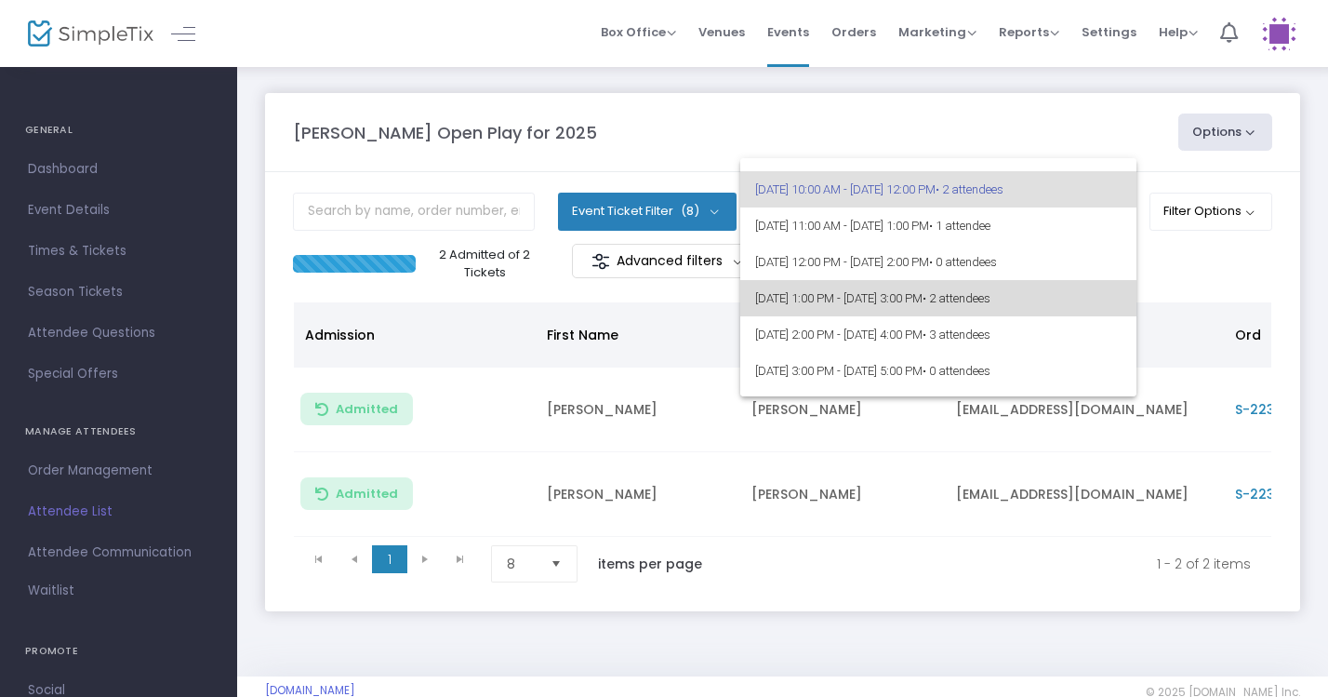
click at [990, 295] on span "• 2 attendees" at bounding box center [957, 298] width 68 height 14
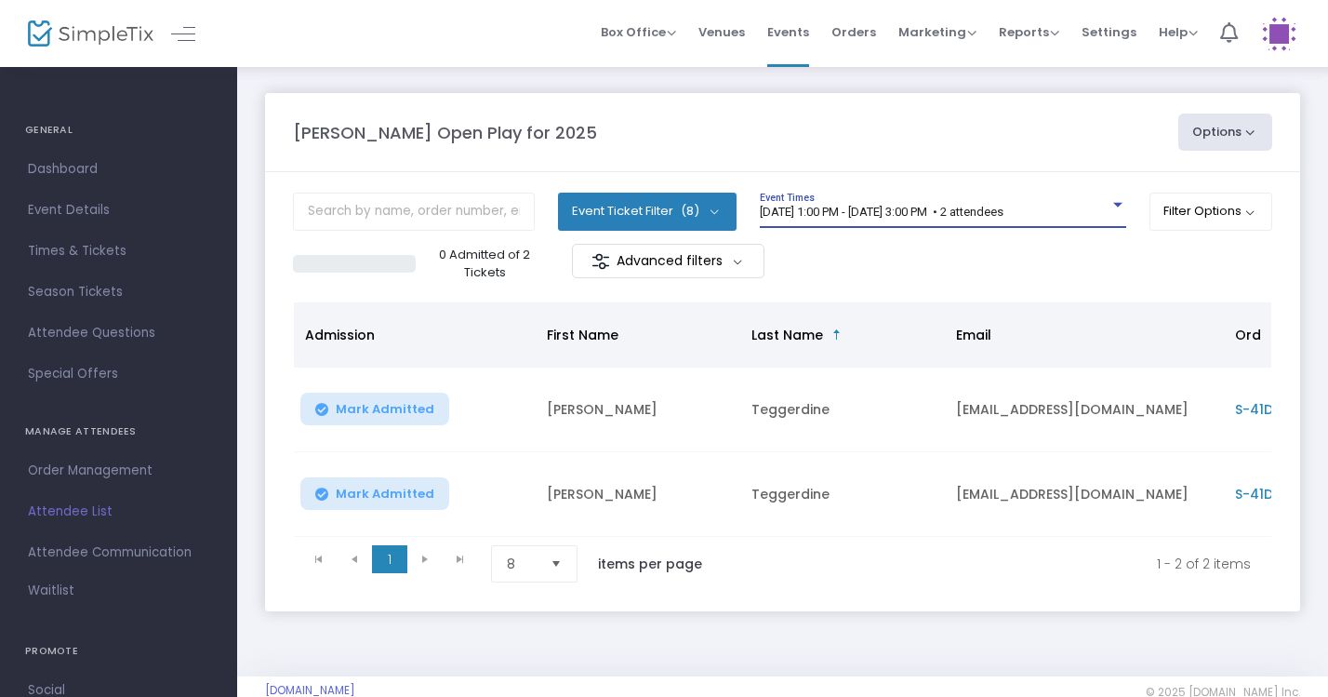
click at [996, 202] on div "8/25/2025 @ 1:00 PM - 8/25/2025 @ 3:00 PM • 2 attendees Event Times" at bounding box center [943, 210] width 366 height 35
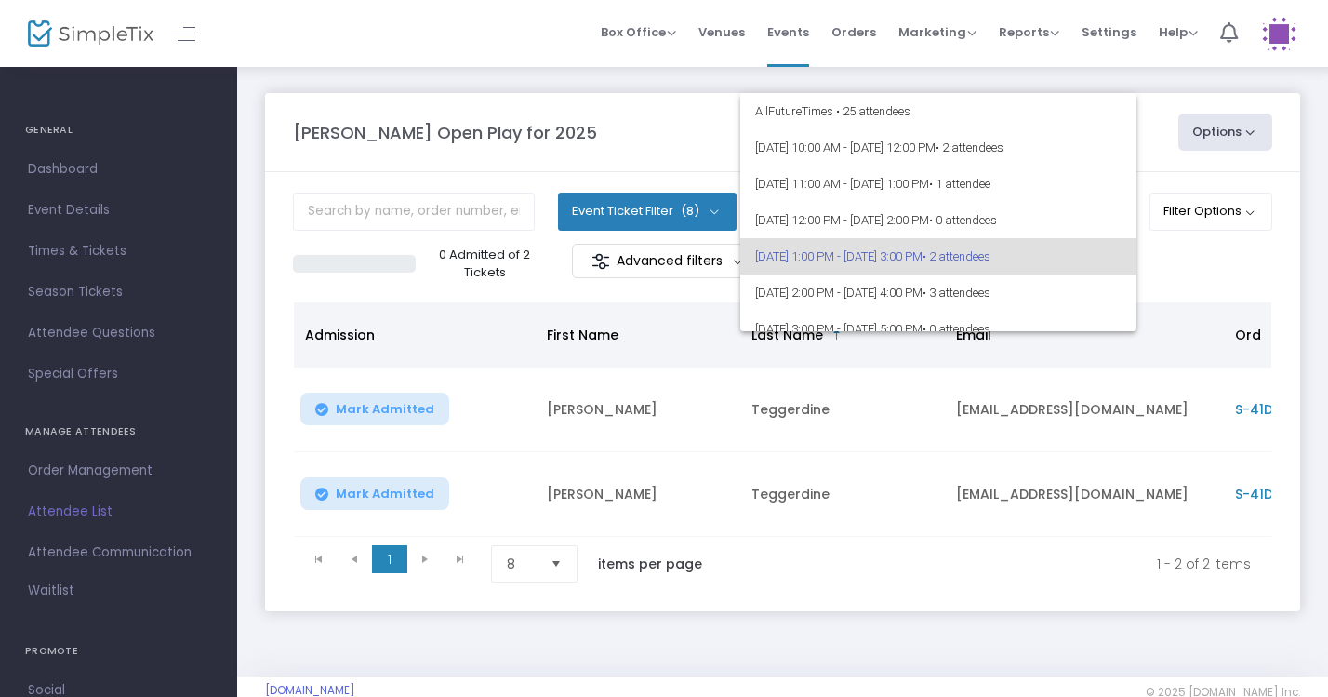
scroll to position [44, 0]
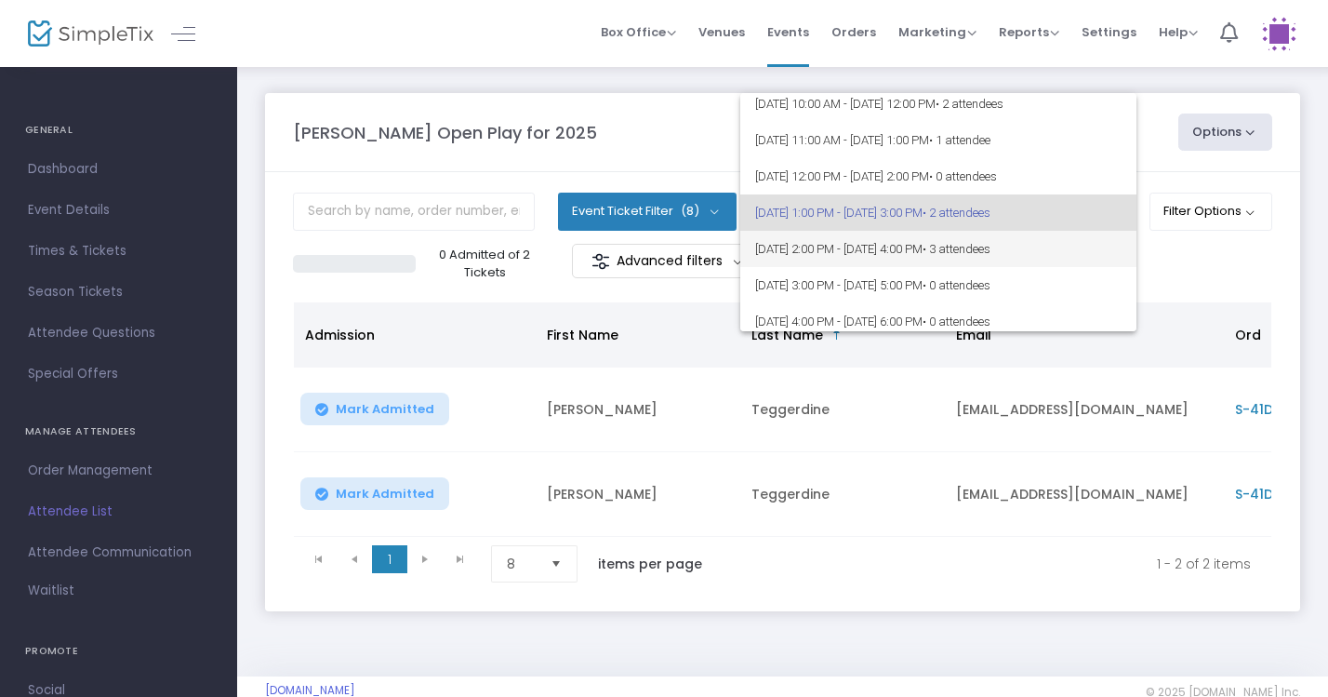
click at [990, 250] on span "• 3 attendees" at bounding box center [957, 249] width 68 height 14
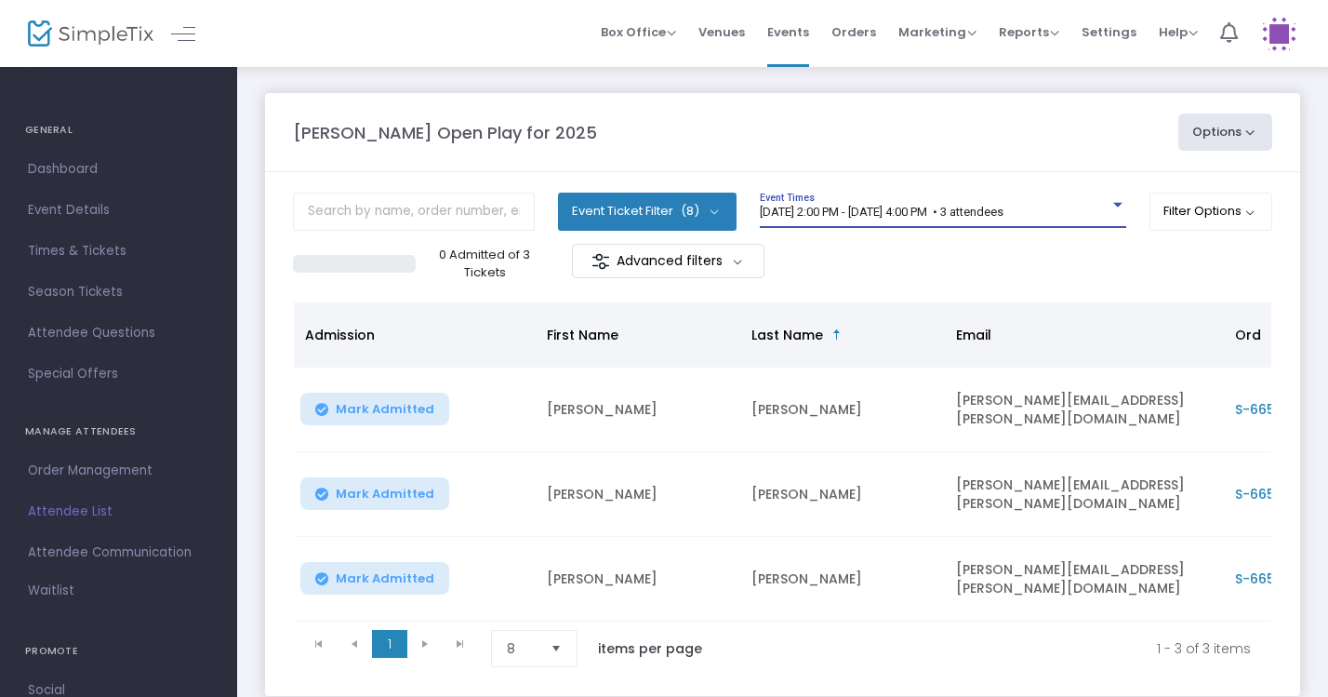
click at [1002, 192] on m-panel-content "Event Ticket Filter (8) Select All General Admission: 1 year & older Additional…" at bounding box center [782, 434] width 1035 height 524
click at [1010, 219] on div "8/25/2025 @ 2:00 PM - 8/25/2025 @ 4:00 PM • 3 attendees Event Times" at bounding box center [943, 210] width 366 height 35
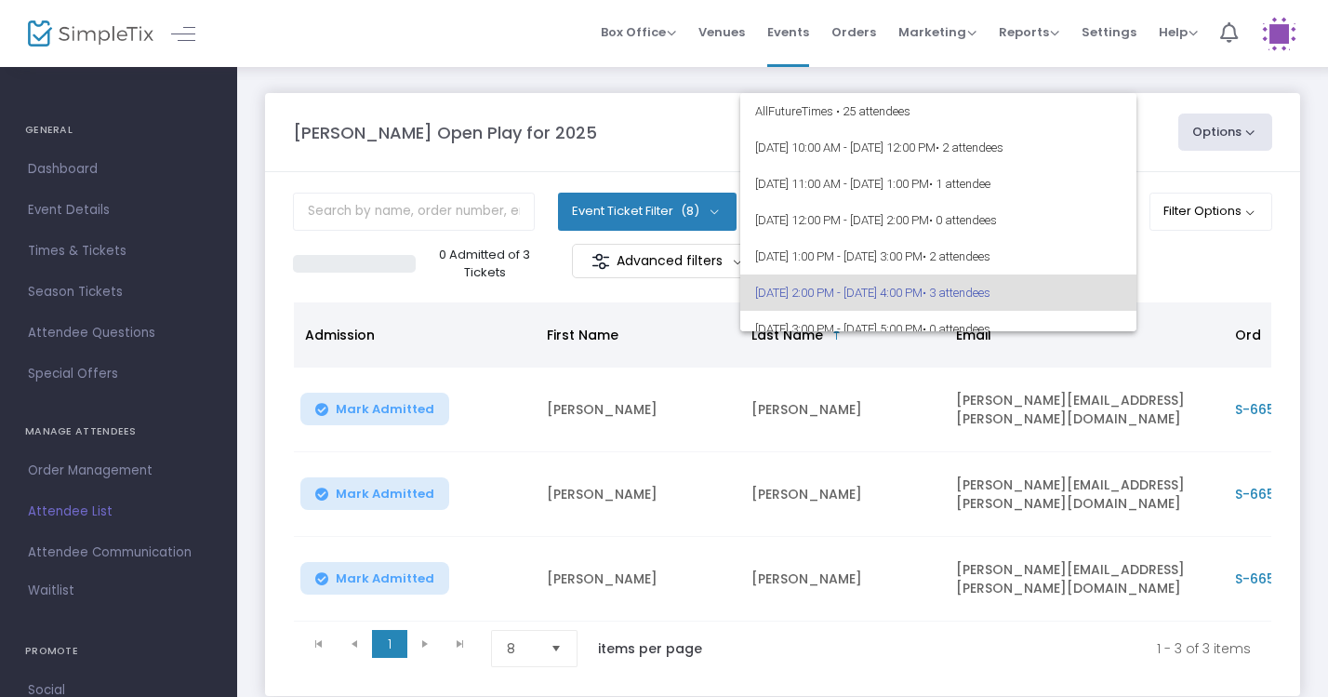
scroll to position [80, 0]
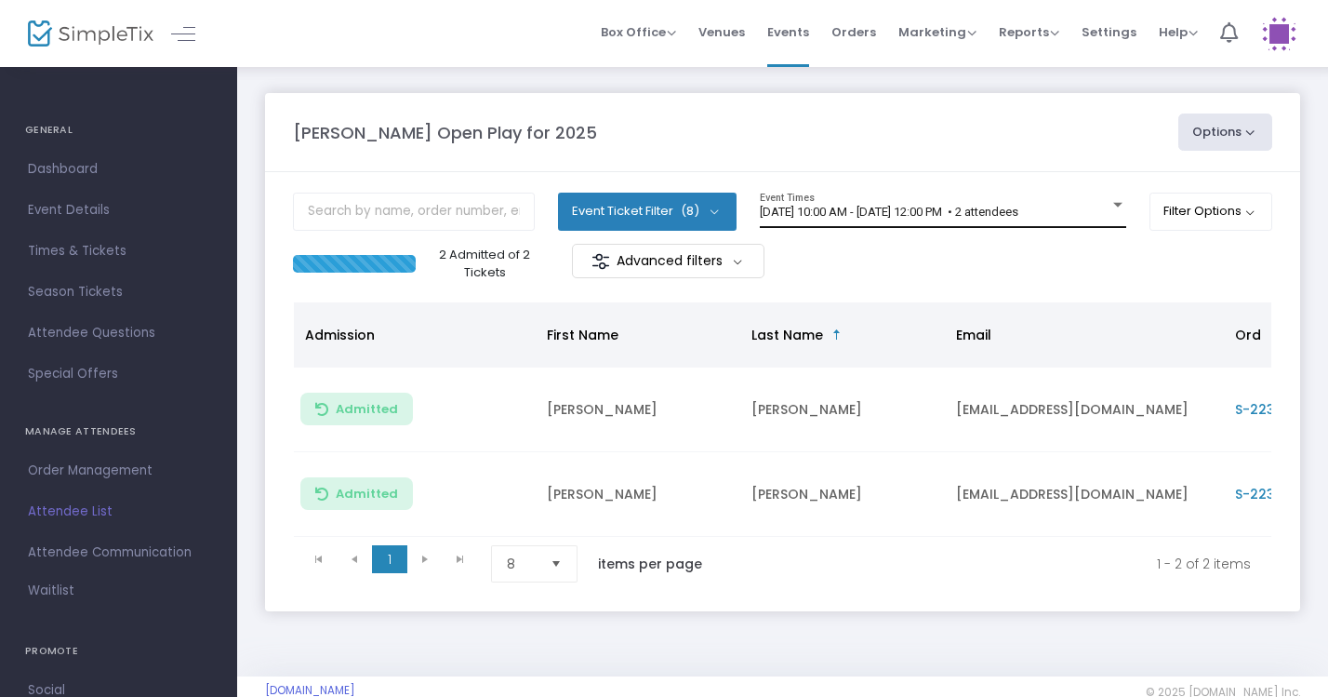
click at [1018, 210] on span "[DATE] 10:00 AM - [DATE] 12:00 PM • 2 attendees" at bounding box center [889, 212] width 259 height 14
click at [988, 113] on div "Howell Open Play for 2025 Options Export List Print Name Tags Export to Mailchi…" at bounding box center [783, 131] width 998 height 37
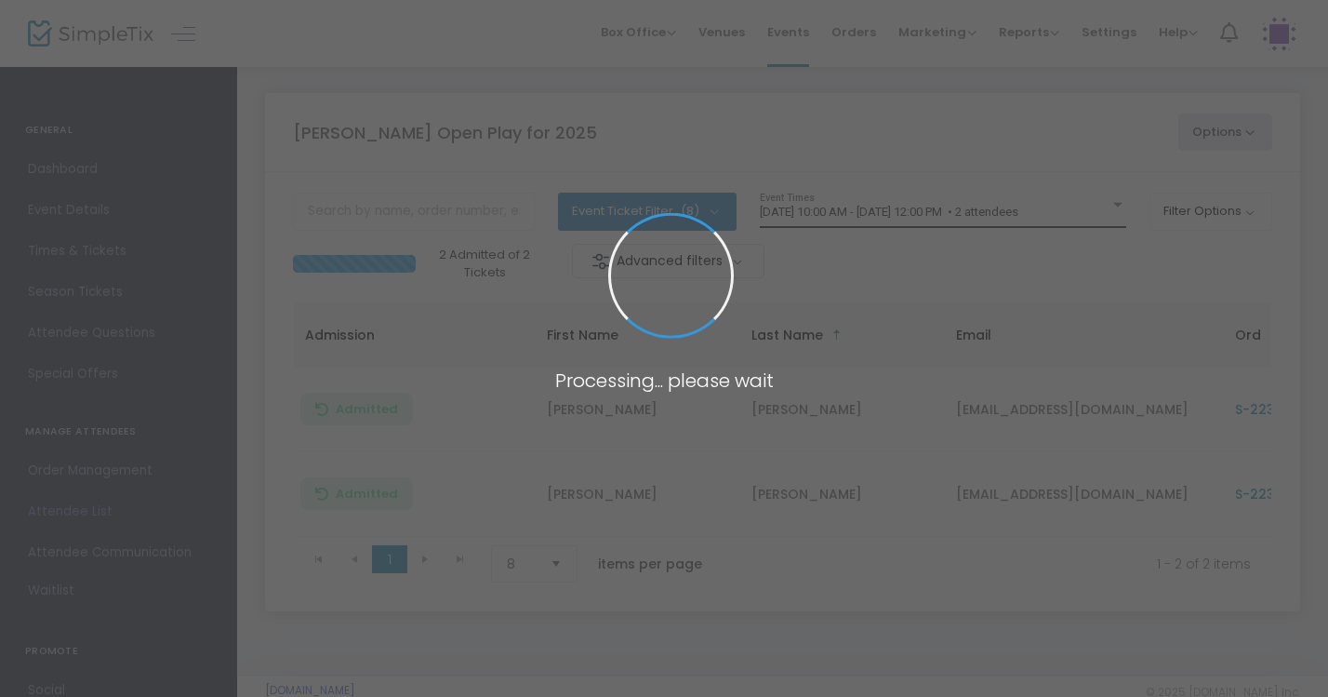
click at [1018, 205] on span "[DATE] 10:00 AM - [DATE] 12:00 PM • 2 attendees" at bounding box center [889, 212] width 259 height 14
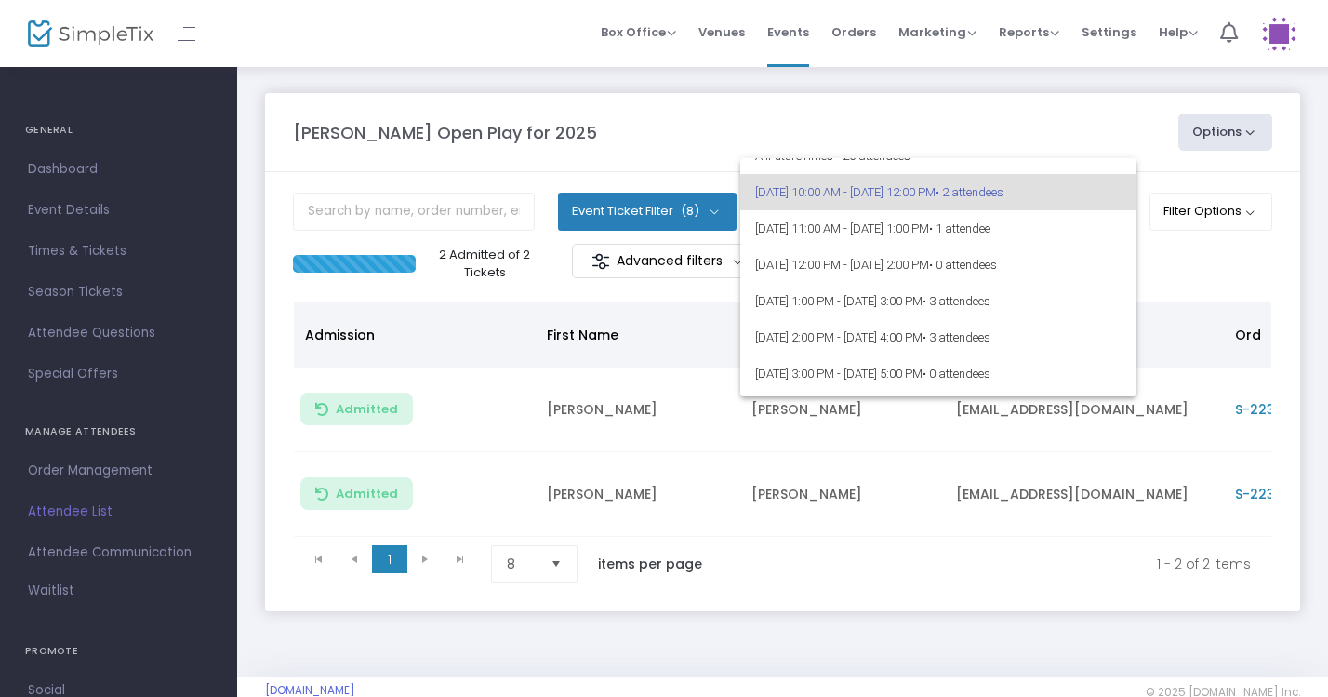
scroll to position [35, 0]
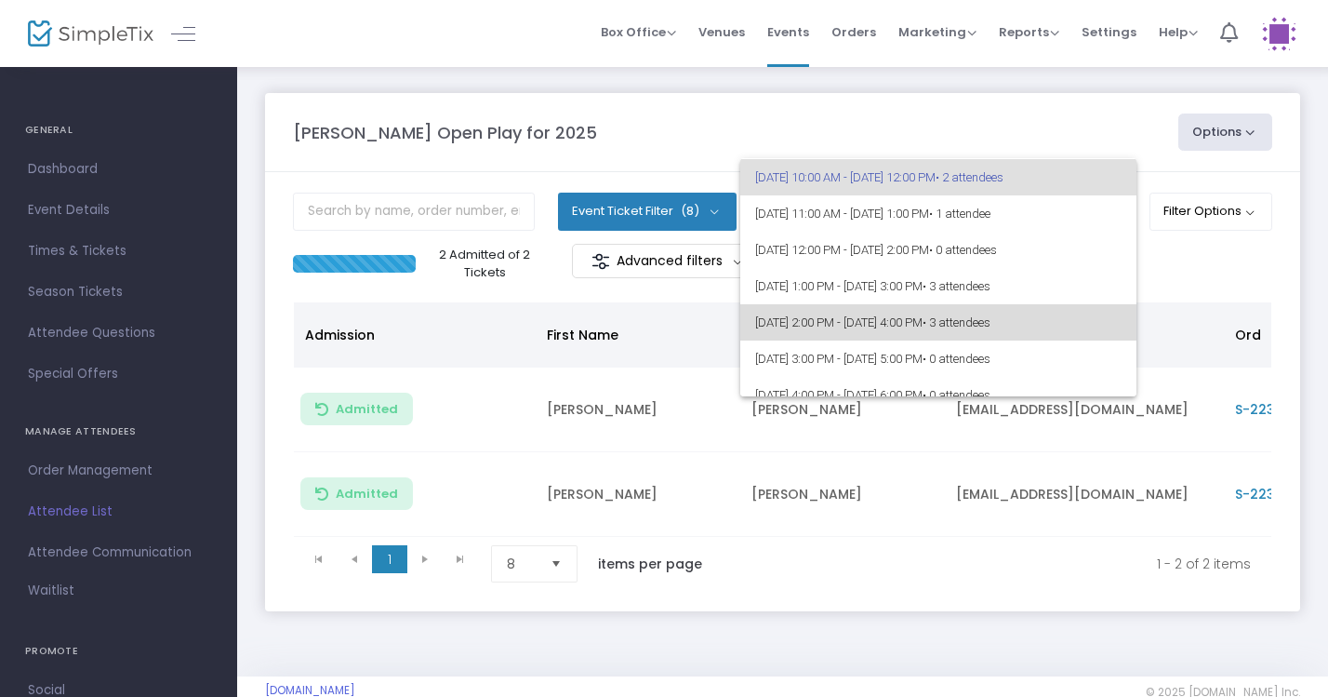
click at [1095, 313] on span "[DATE] 2:00 PM - [DATE] 4:00 PM • 3 attendees" at bounding box center [938, 322] width 366 height 36
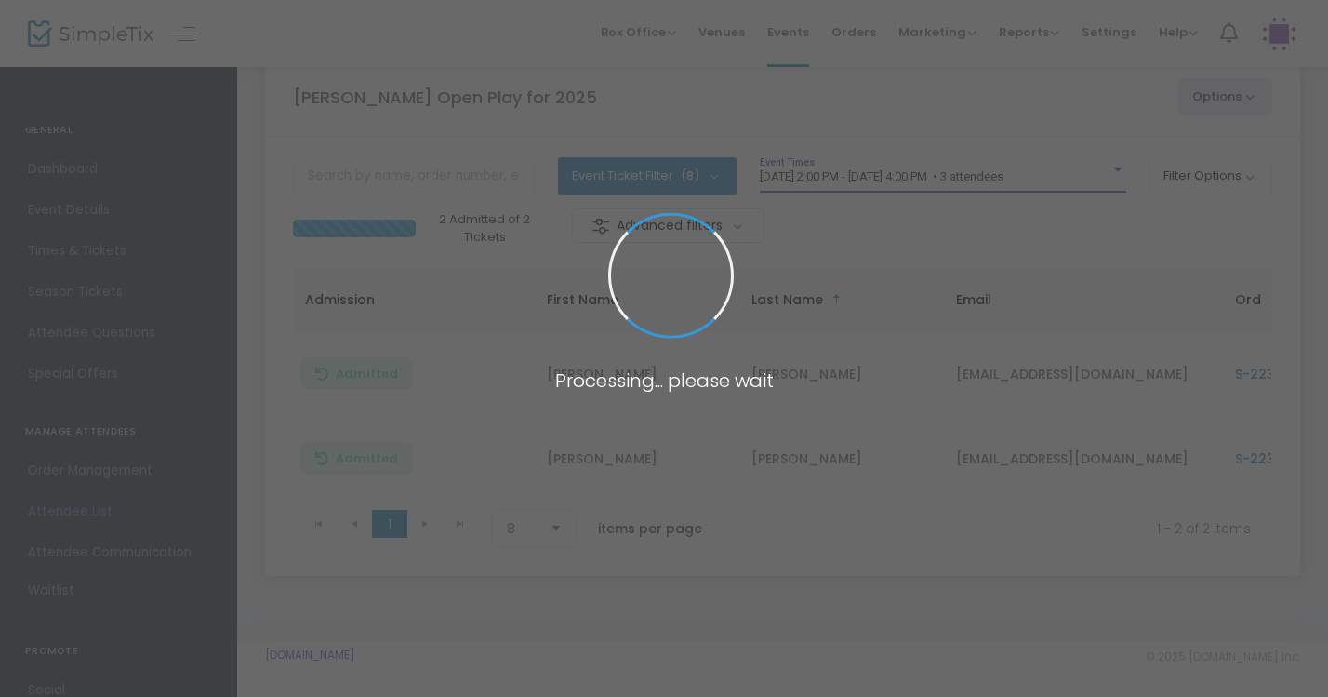
scroll to position [48, 0]
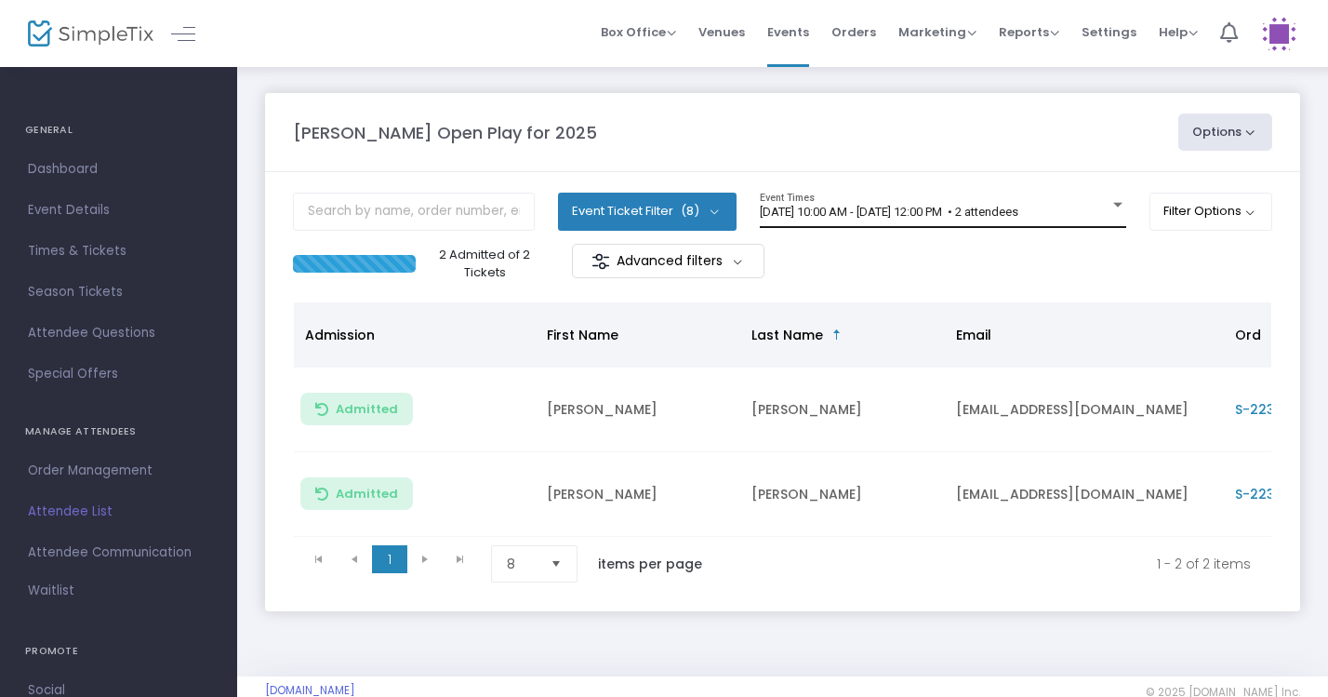
click at [1018, 213] on span "[DATE] 10:00 AM - [DATE] 12:00 PM • 2 attendees" at bounding box center [889, 212] width 259 height 14
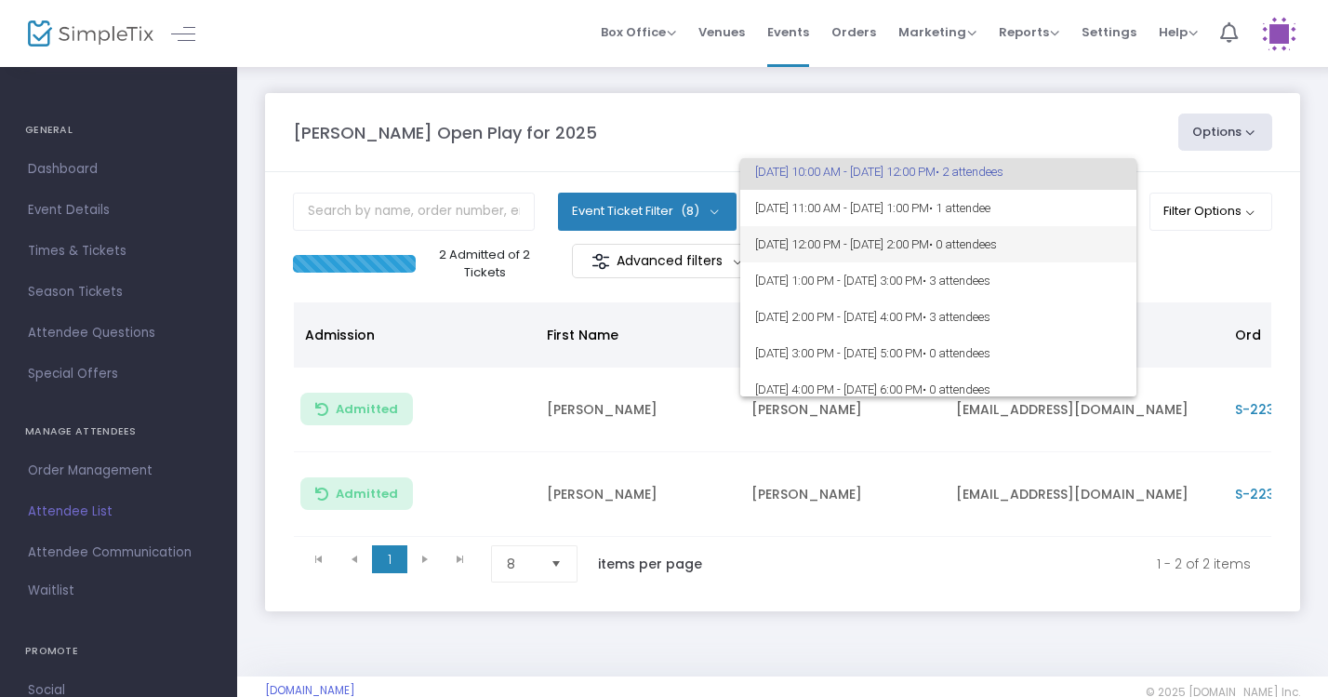
scroll to position [42, 0]
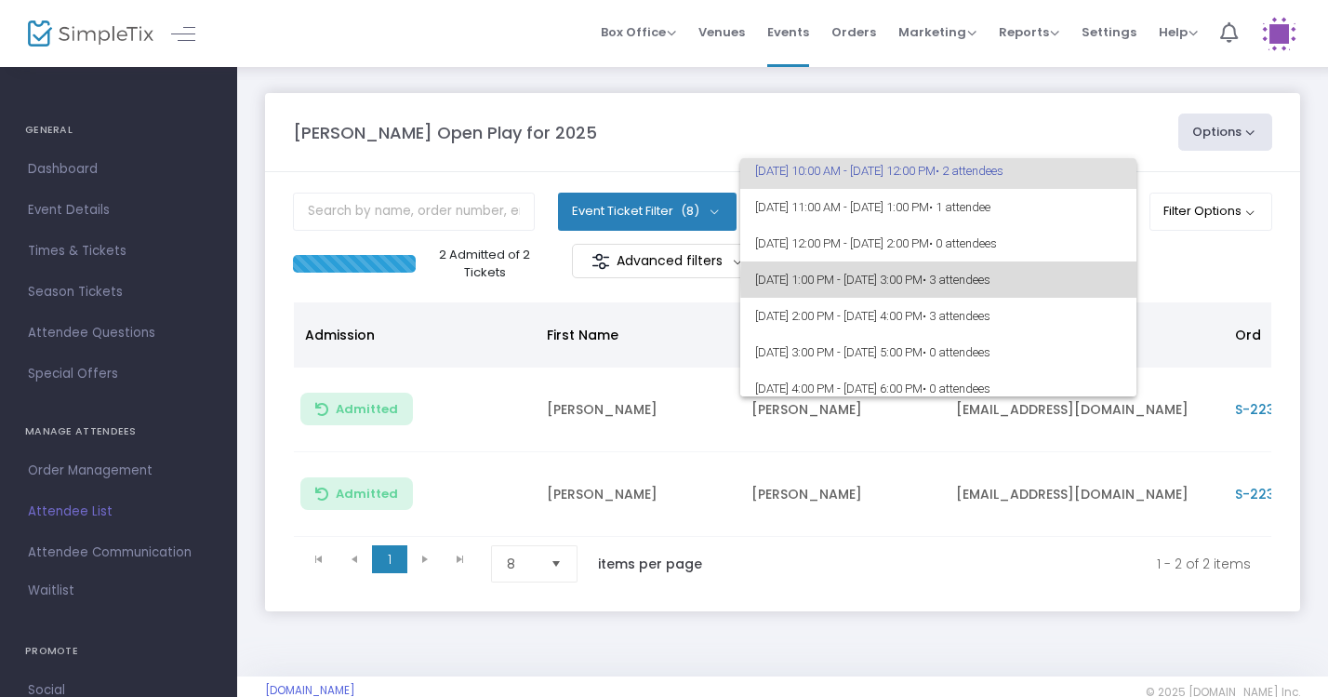
click at [990, 281] on span "• 3 attendees" at bounding box center [957, 279] width 68 height 14
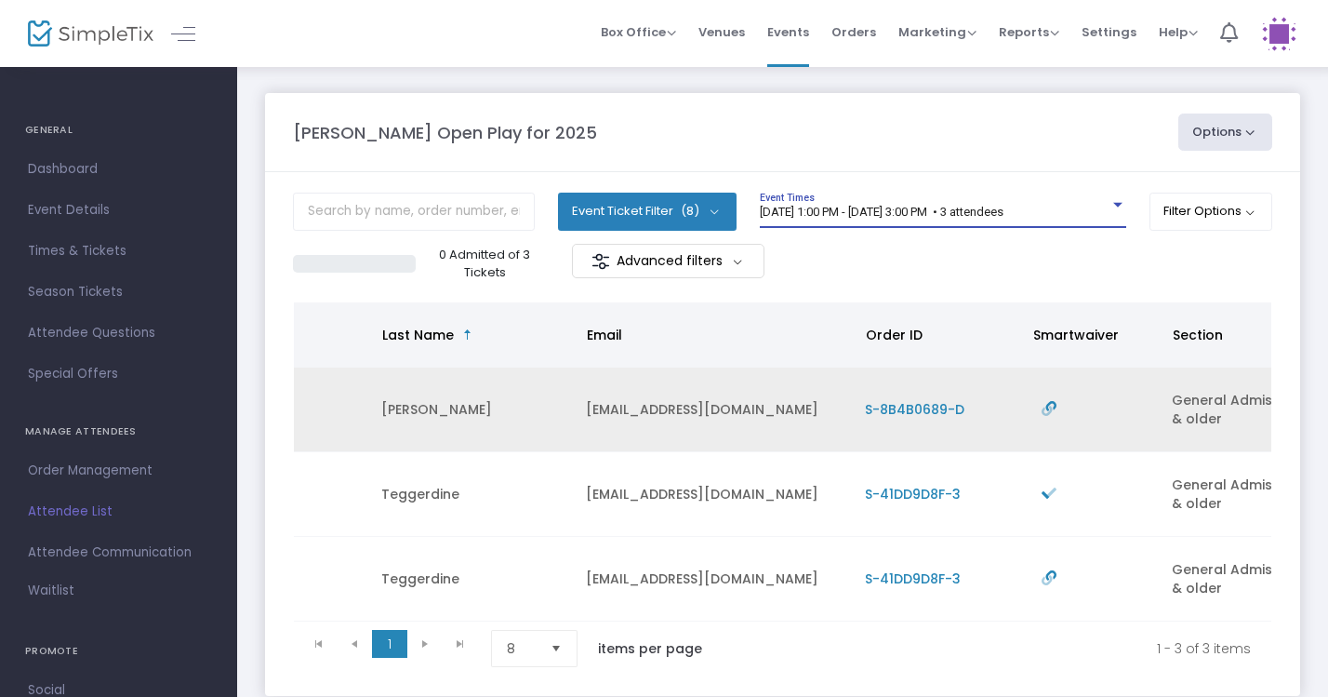
scroll to position [0, 369]
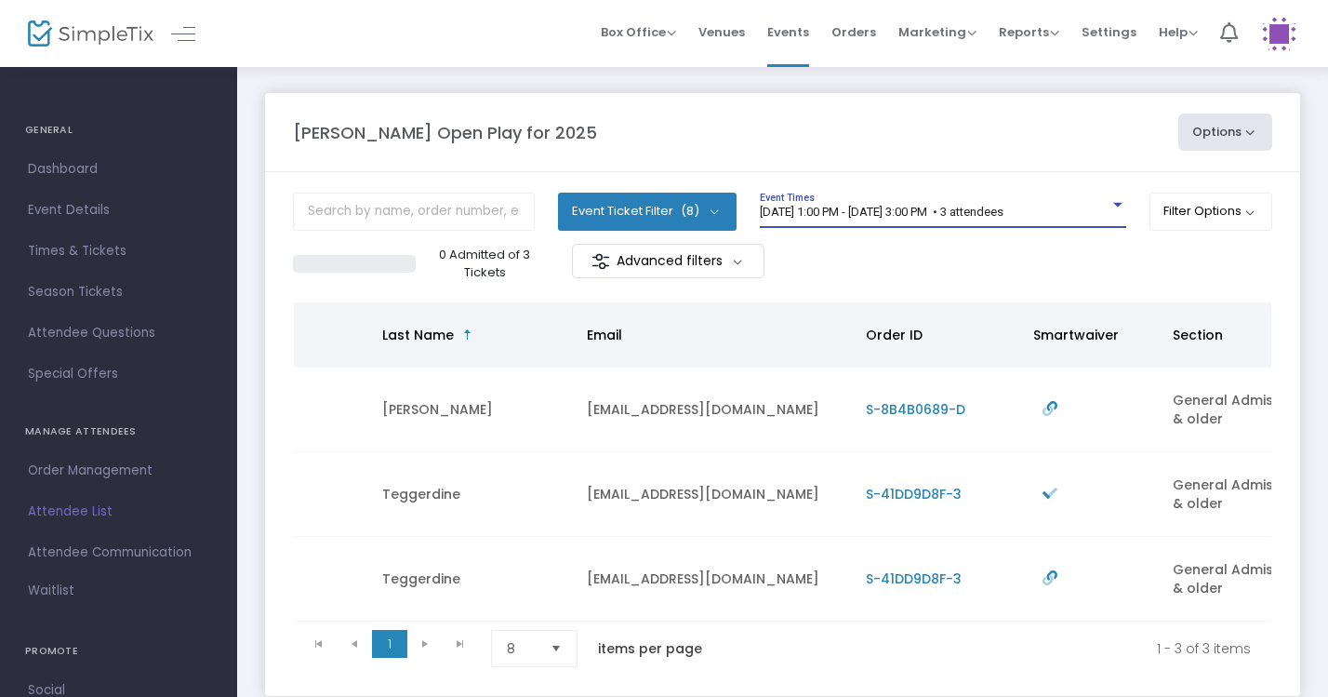
click at [1090, 209] on div "[DATE] 1:00 PM - [DATE] 3:00 PM • 3 attendees" at bounding box center [935, 213] width 350 height 14
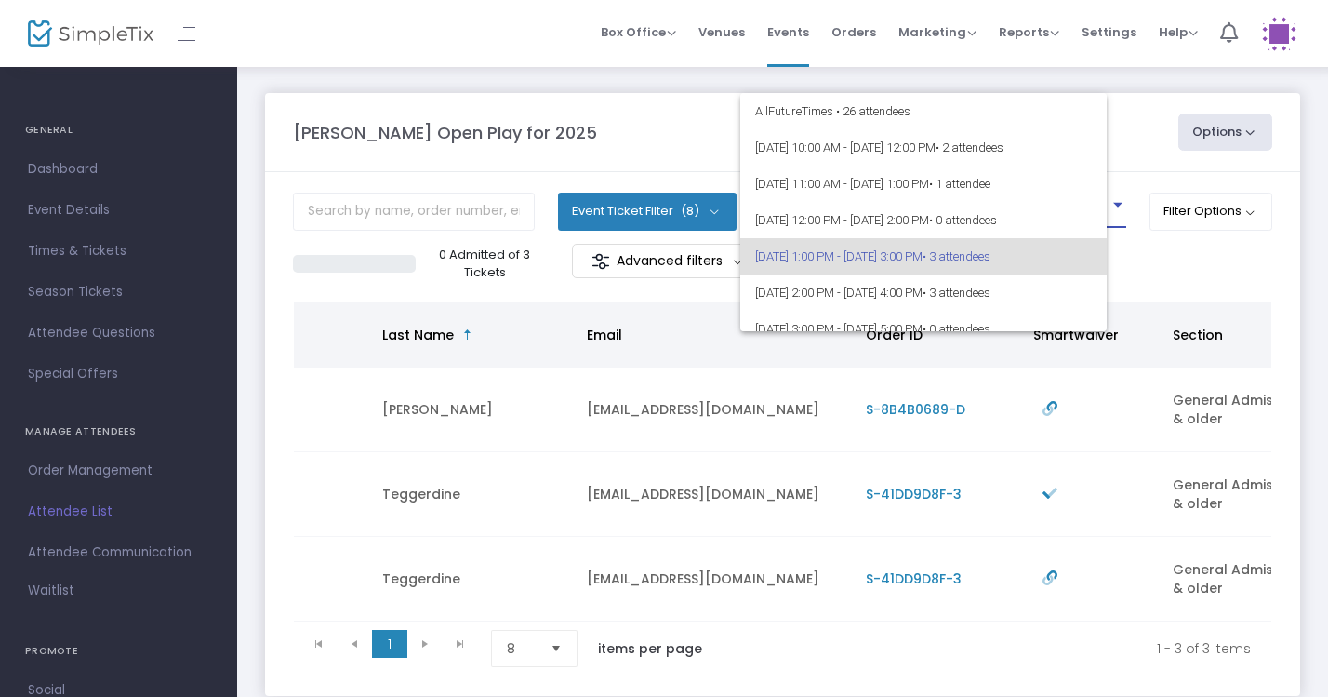
scroll to position [44, 0]
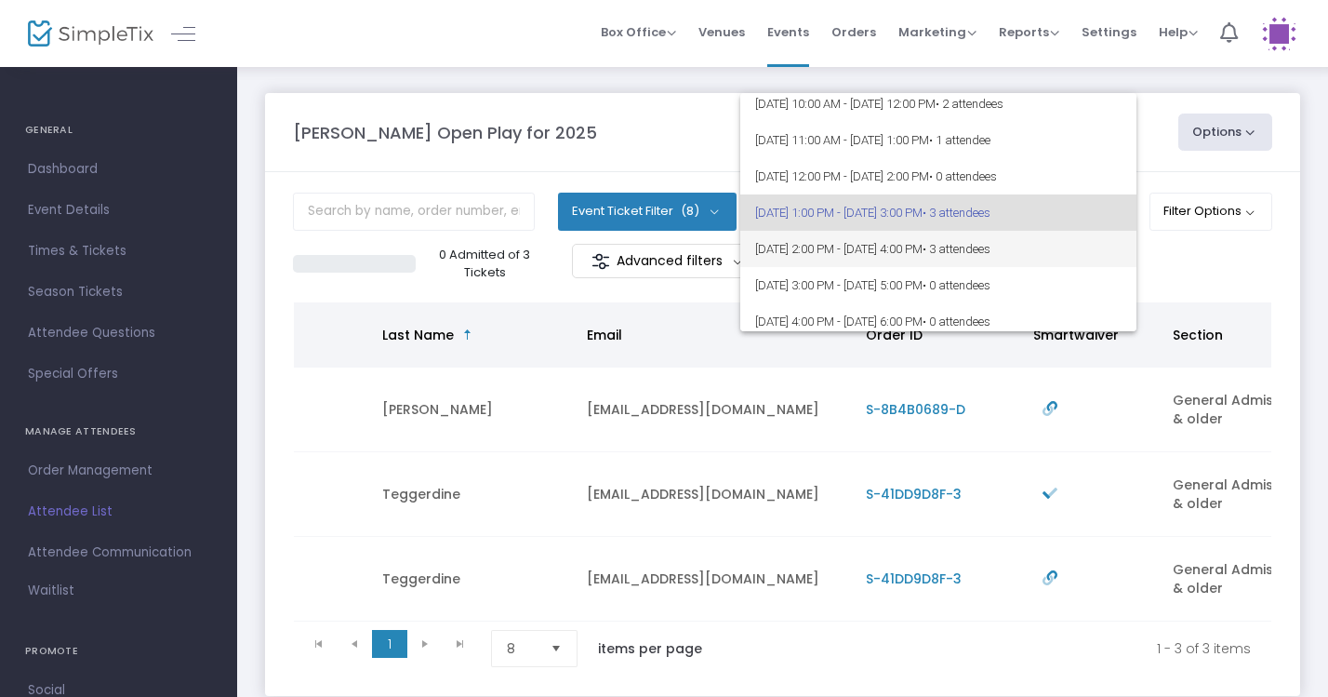
click at [1081, 248] on span "8/25/2025 @ 2:00 PM - 8/25/2025 @ 4:00 PM • 3 attendees" at bounding box center [938, 249] width 366 height 36
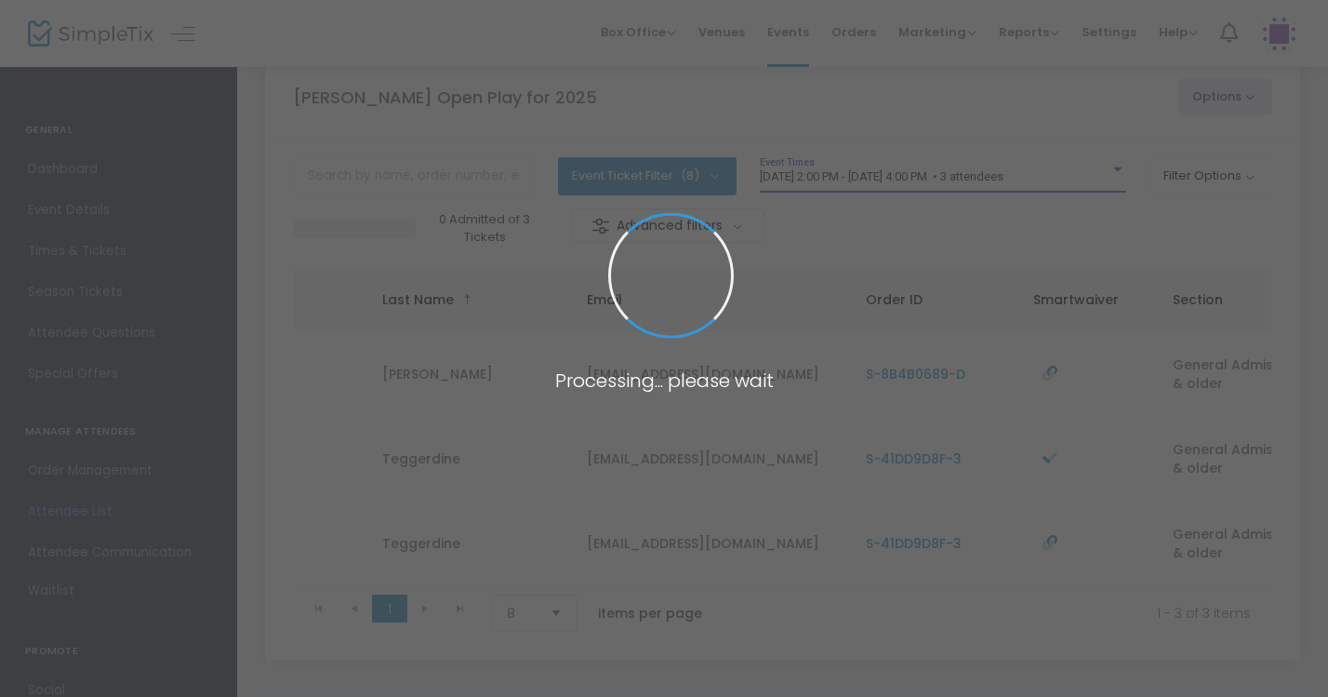
scroll to position [41, 0]
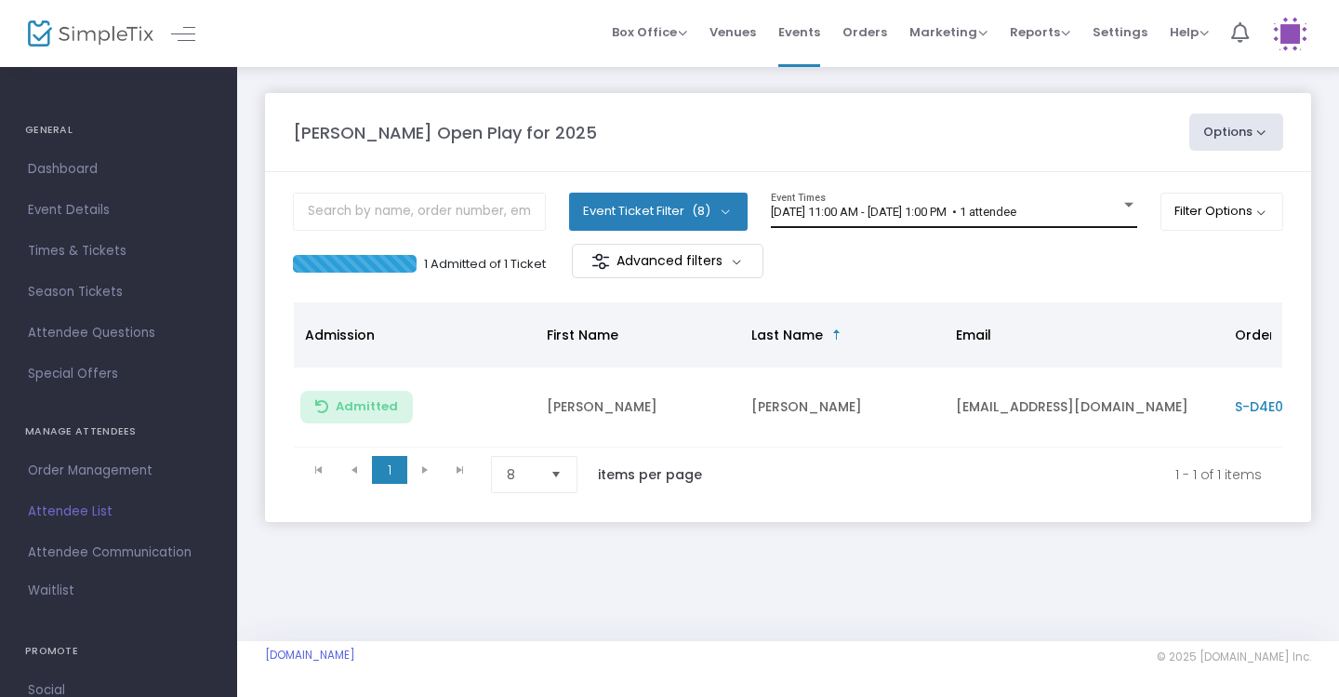
click at [1017, 214] on span "[DATE] 11:00 AM - [DATE] 1:00 PM • 1 attendee" at bounding box center [894, 212] width 246 height 14
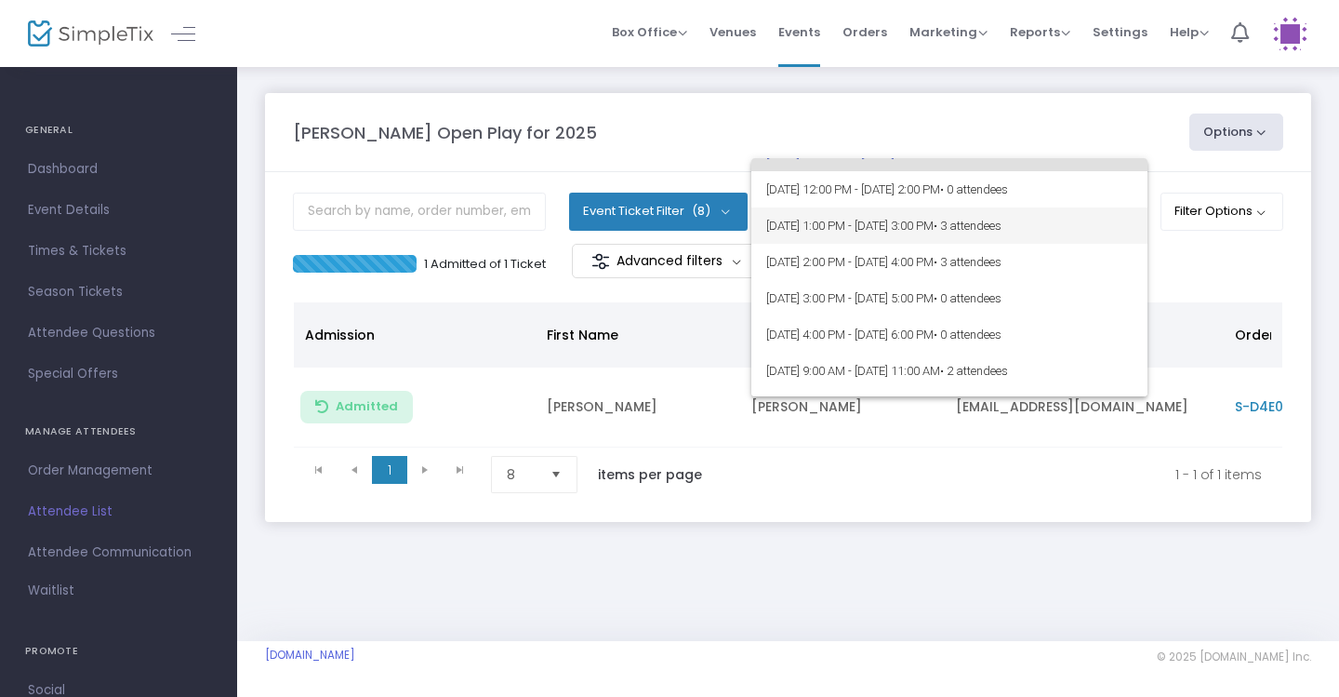
scroll to position [73, 0]
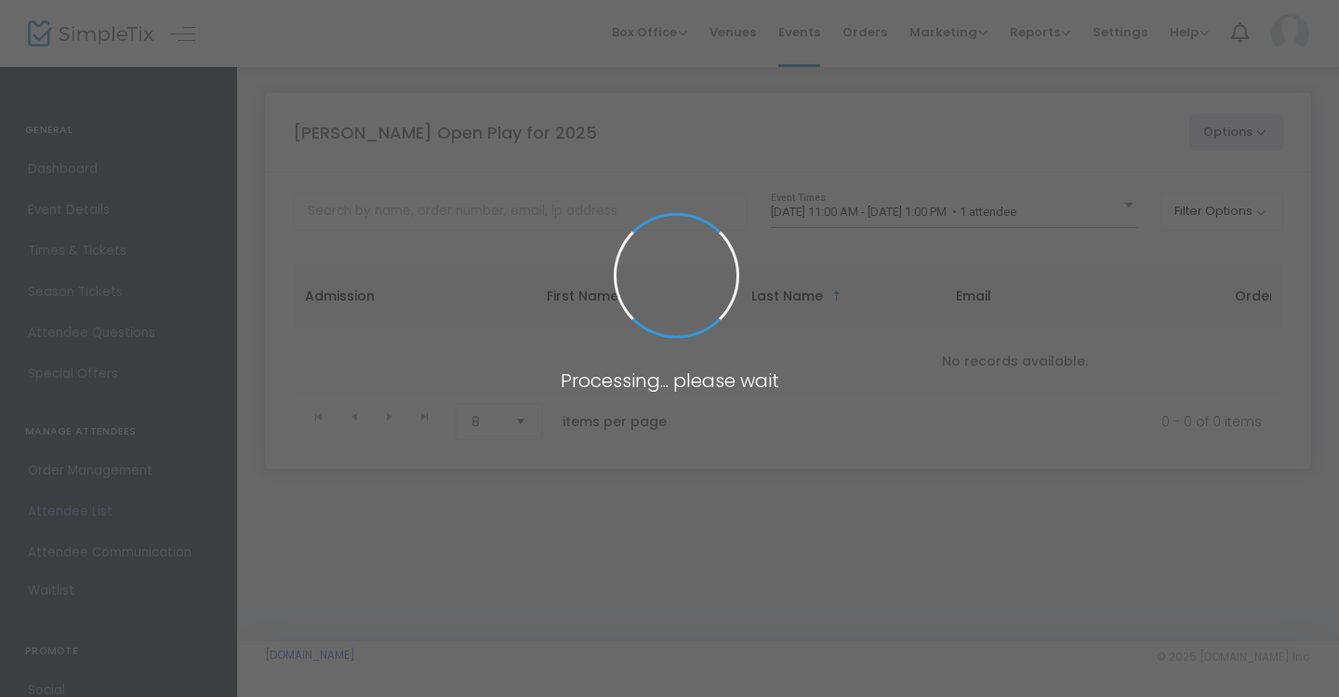
click at [1074, 212] on span at bounding box center [669, 348] width 1339 height 697
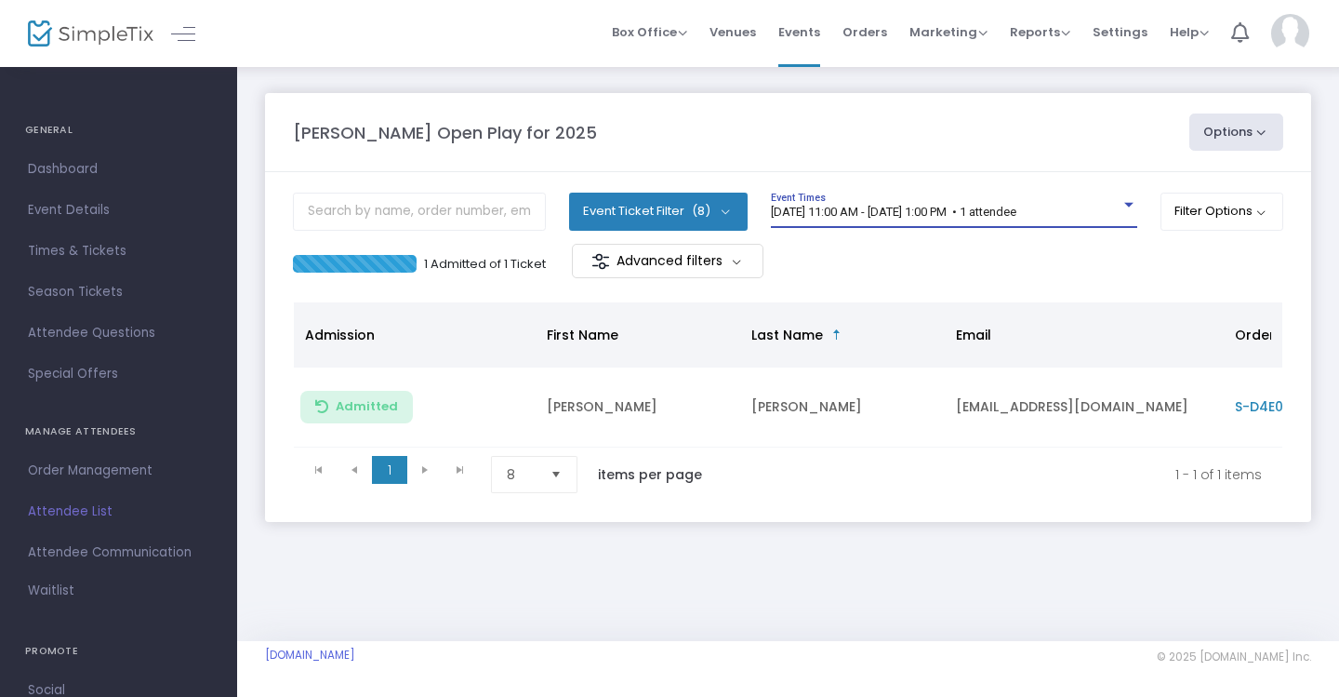
click at [1017, 212] on span "[DATE] 11:00 AM - [DATE] 1:00 PM • 1 attendee" at bounding box center [894, 212] width 246 height 14
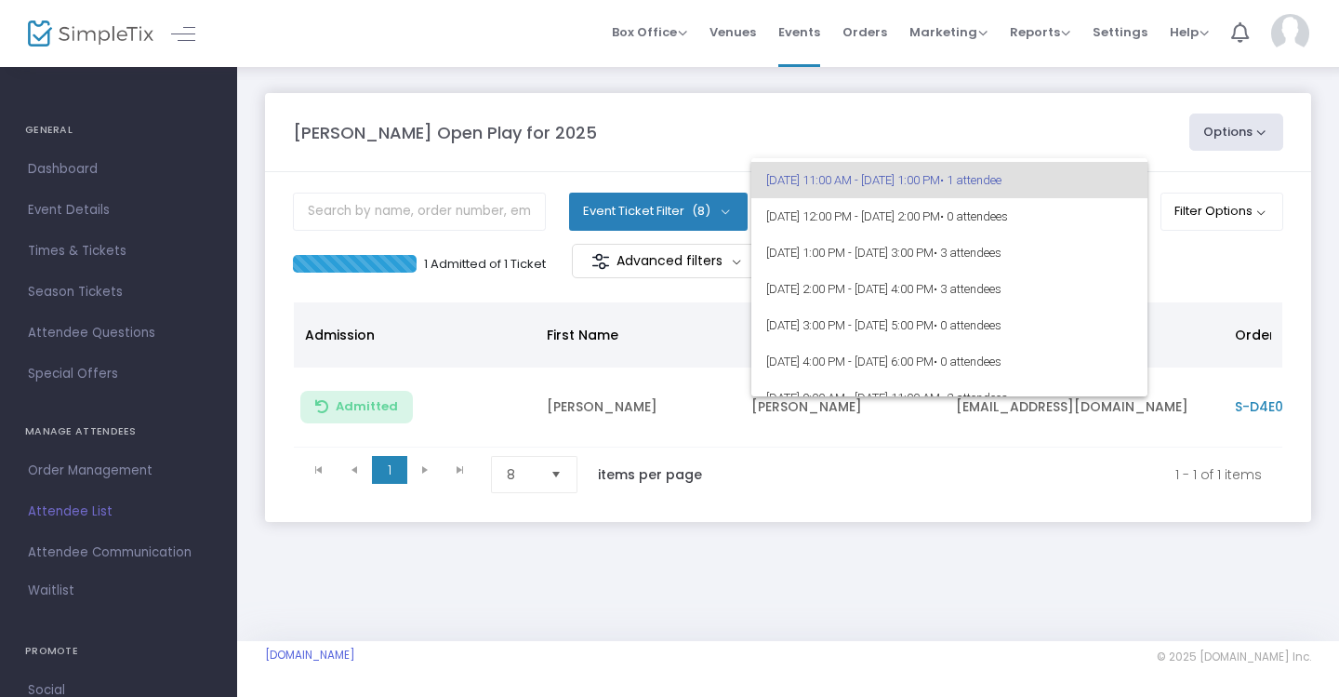
scroll to position [44, 0]
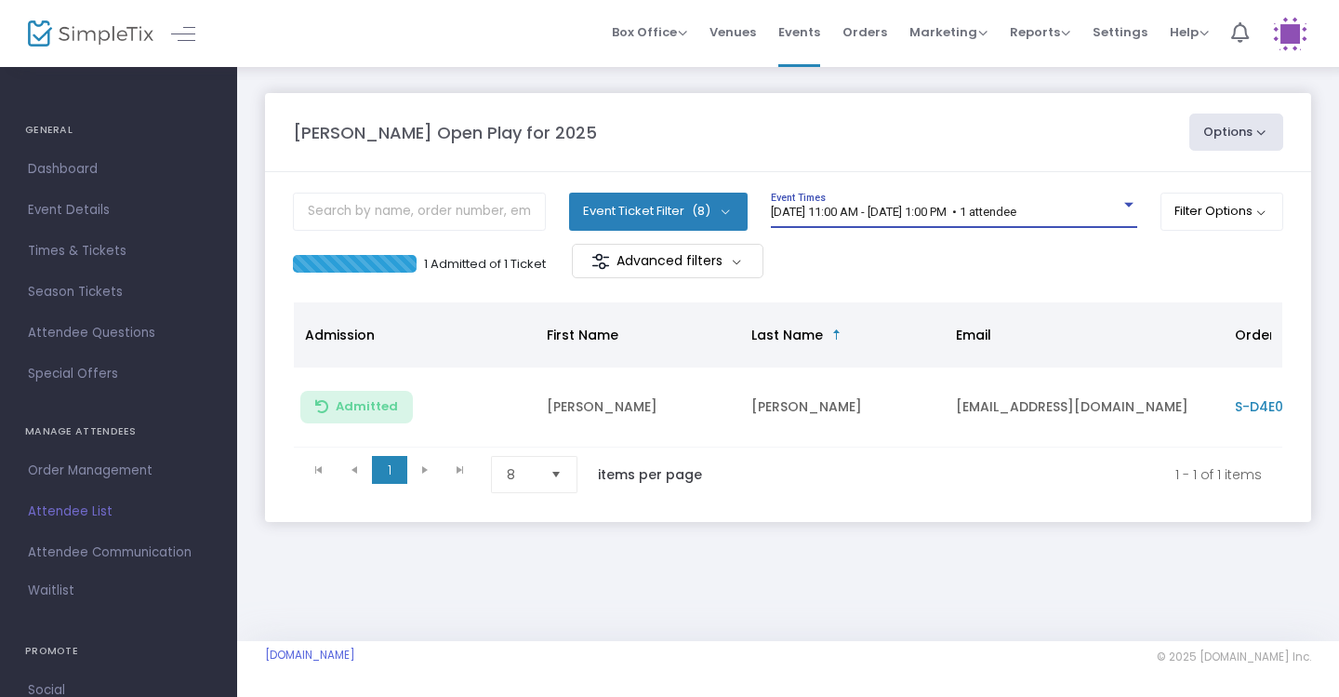
click at [1017, 212] on span "[DATE] 11:00 AM - [DATE] 1:00 PM • 1 attendee" at bounding box center [894, 212] width 246 height 14
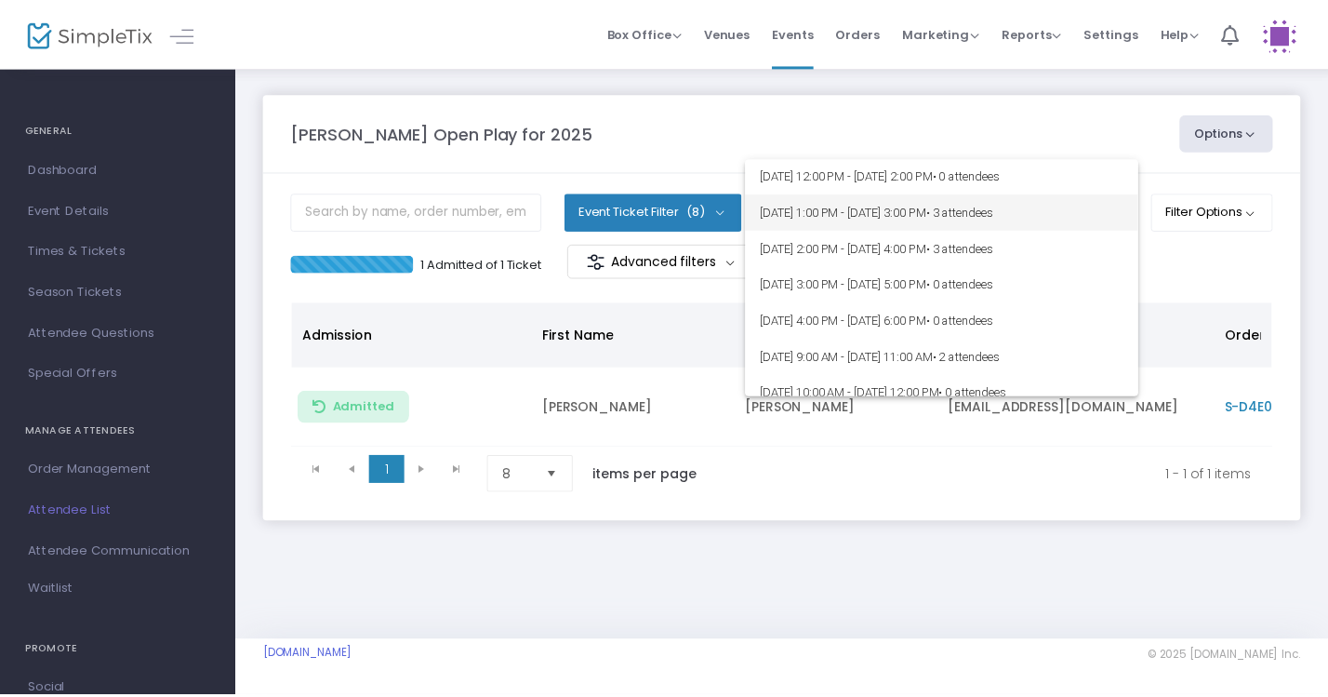
scroll to position [85, 0]
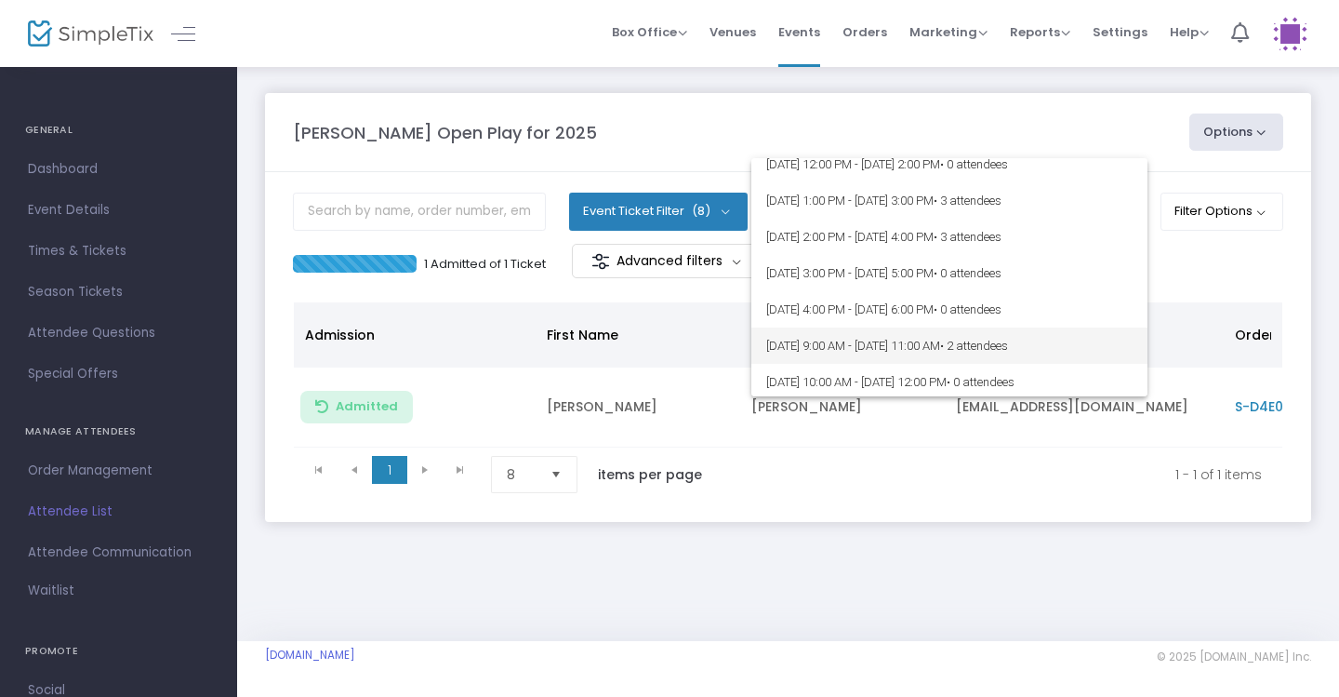
click at [1017, 344] on span "[DATE] 9:00 AM - [DATE] 11:00 AM • 2 attendees" at bounding box center [949, 345] width 366 height 36
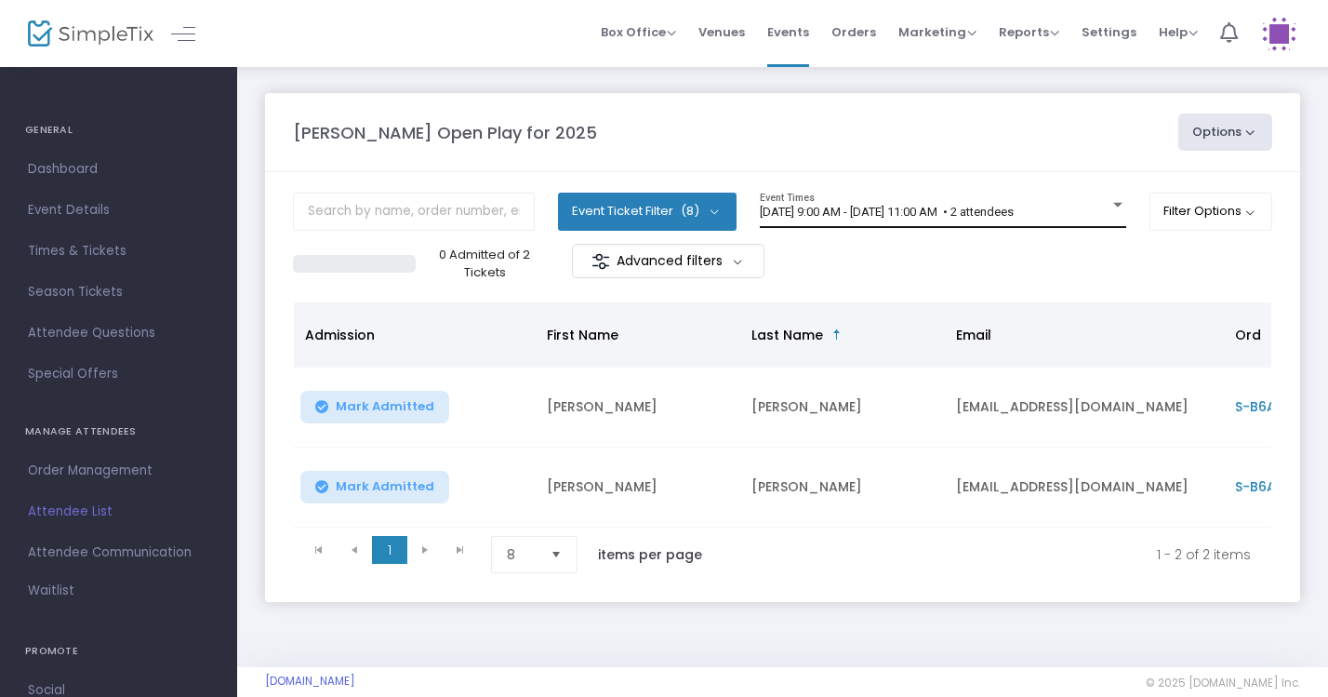
click at [1018, 200] on div "[DATE] 9:00 AM - [DATE] 11:00 AM • 2 attendees Event Times" at bounding box center [943, 210] width 366 height 35
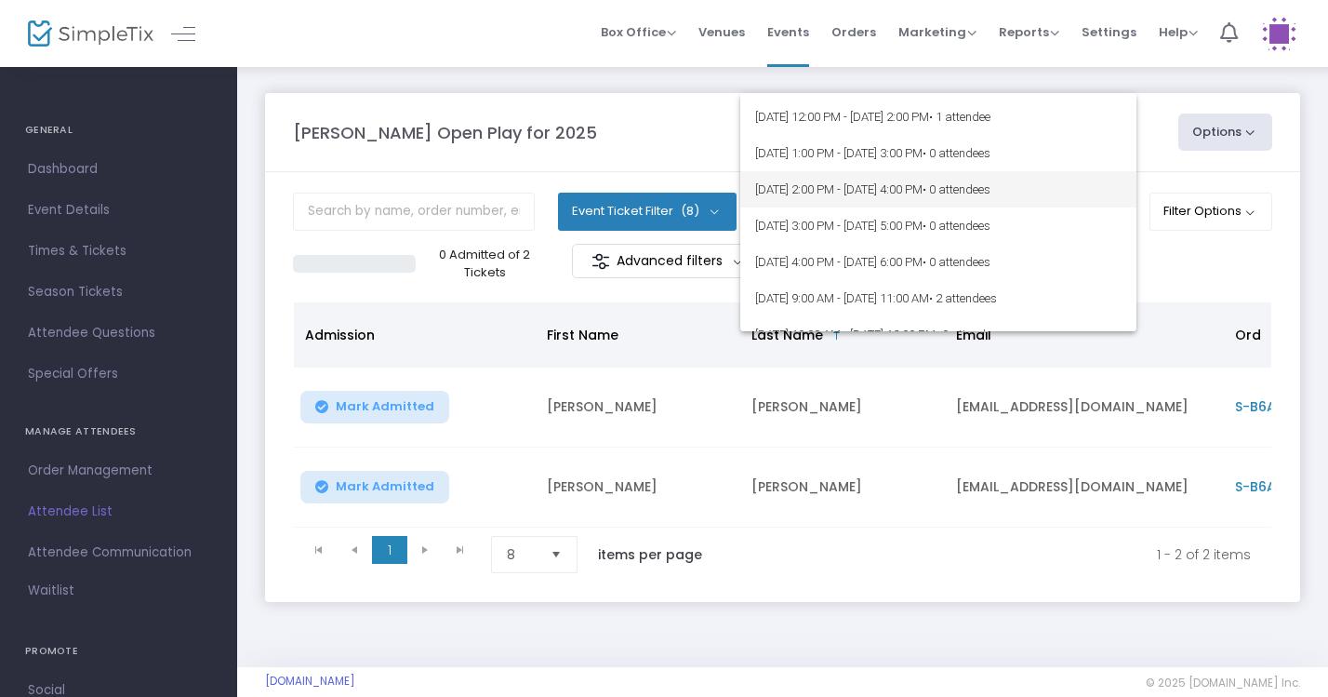
scroll to position [384, 0]
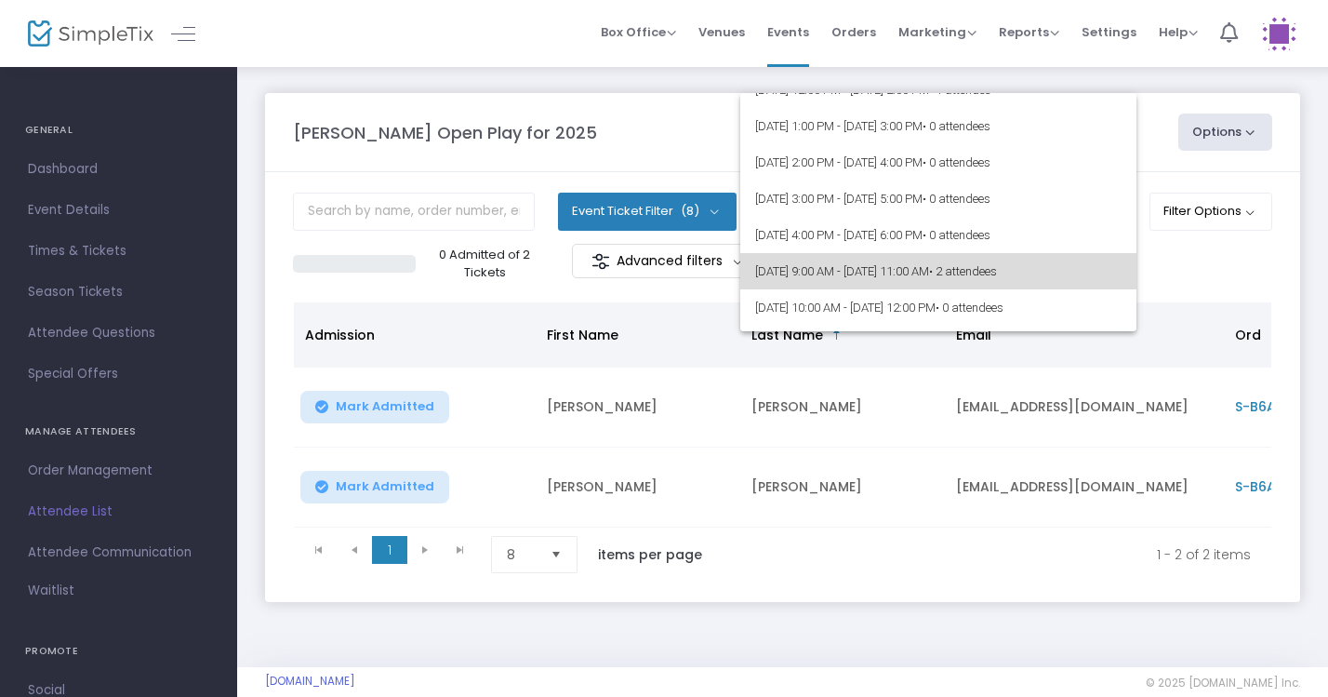
click at [1010, 285] on span "[DATE] 9:00 AM - [DATE] 11:00 AM • 2 attendees" at bounding box center [938, 271] width 366 height 36
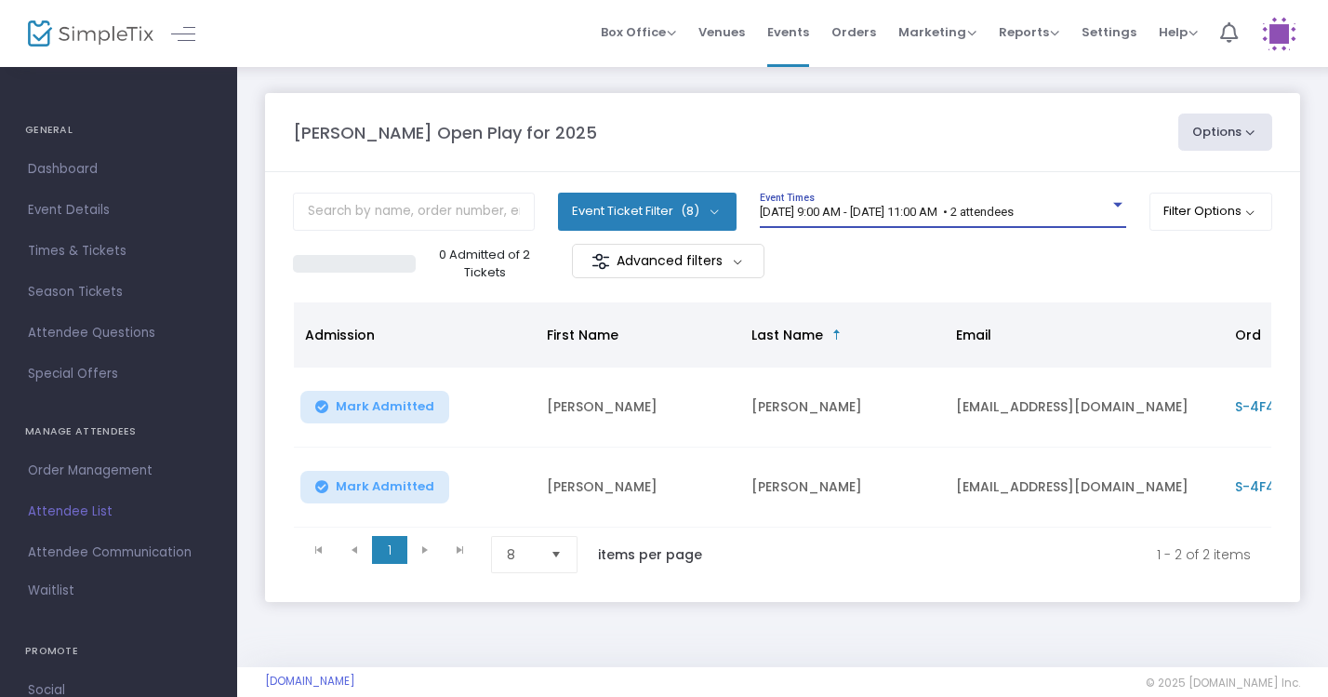
click at [1014, 205] on span "[DATE] 9:00 AM - [DATE] 11:00 AM • 2 attendees" at bounding box center [887, 212] width 254 height 14
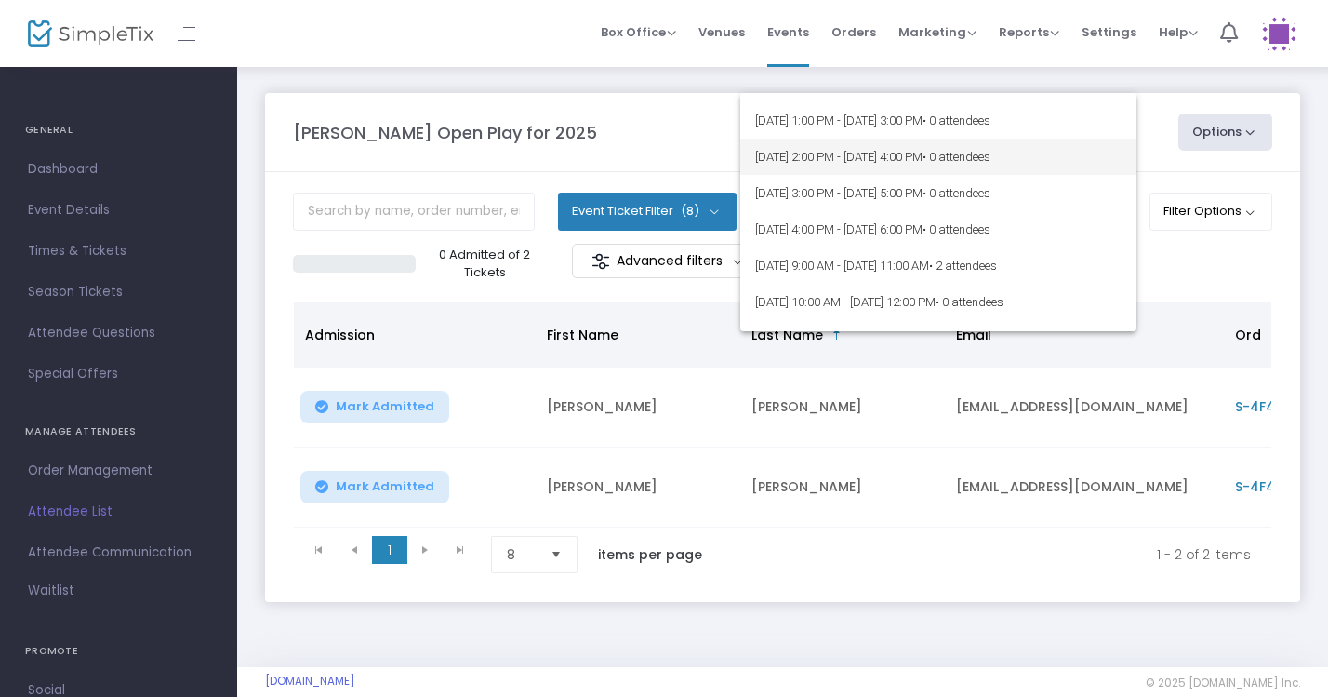
scroll to position [687, 0]
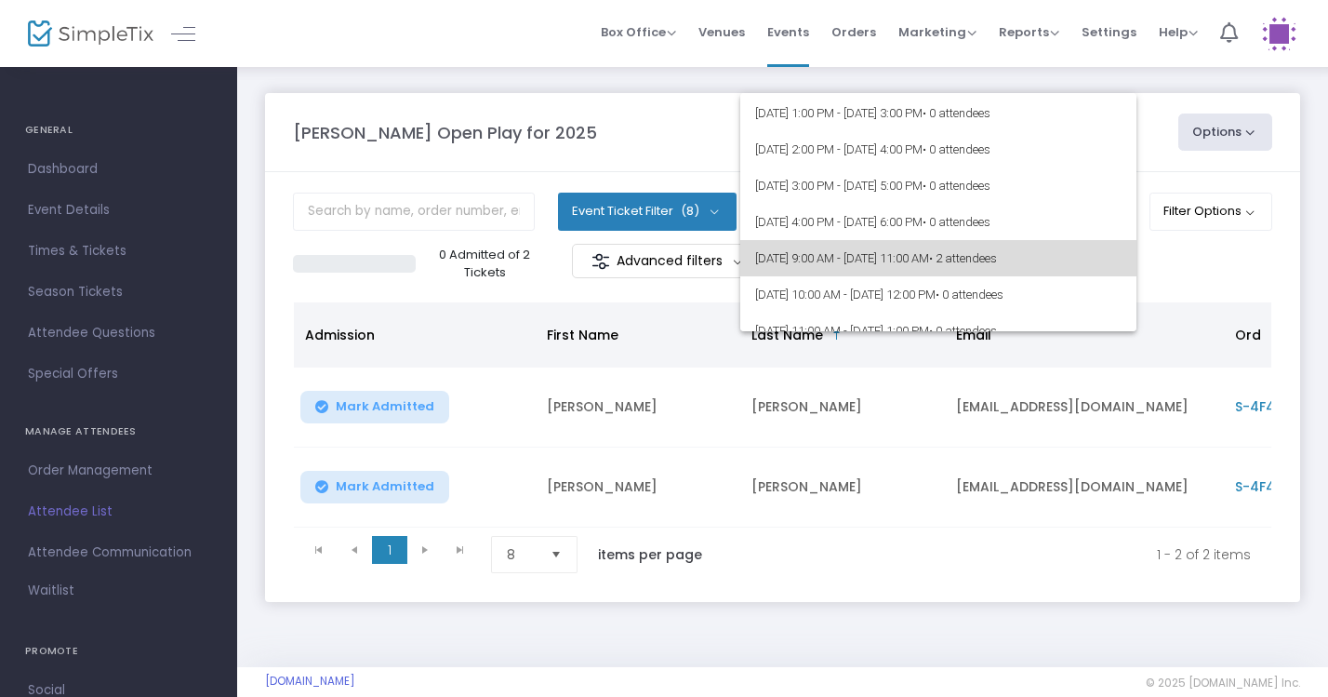
click at [997, 257] on span "• 2 attendees" at bounding box center [963, 258] width 68 height 14
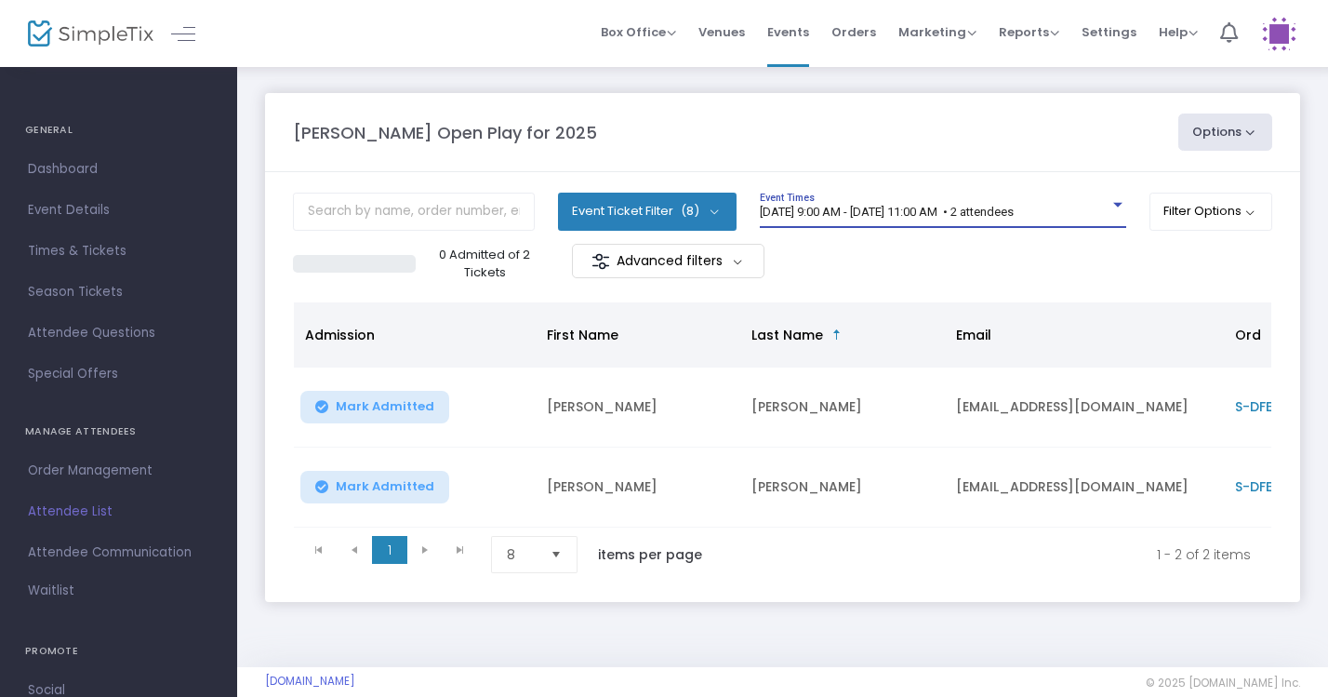
click at [1012, 201] on div "[DATE] 9:00 AM - [DATE] 11:00 AM • 2 attendees Event Times" at bounding box center [943, 210] width 366 height 35
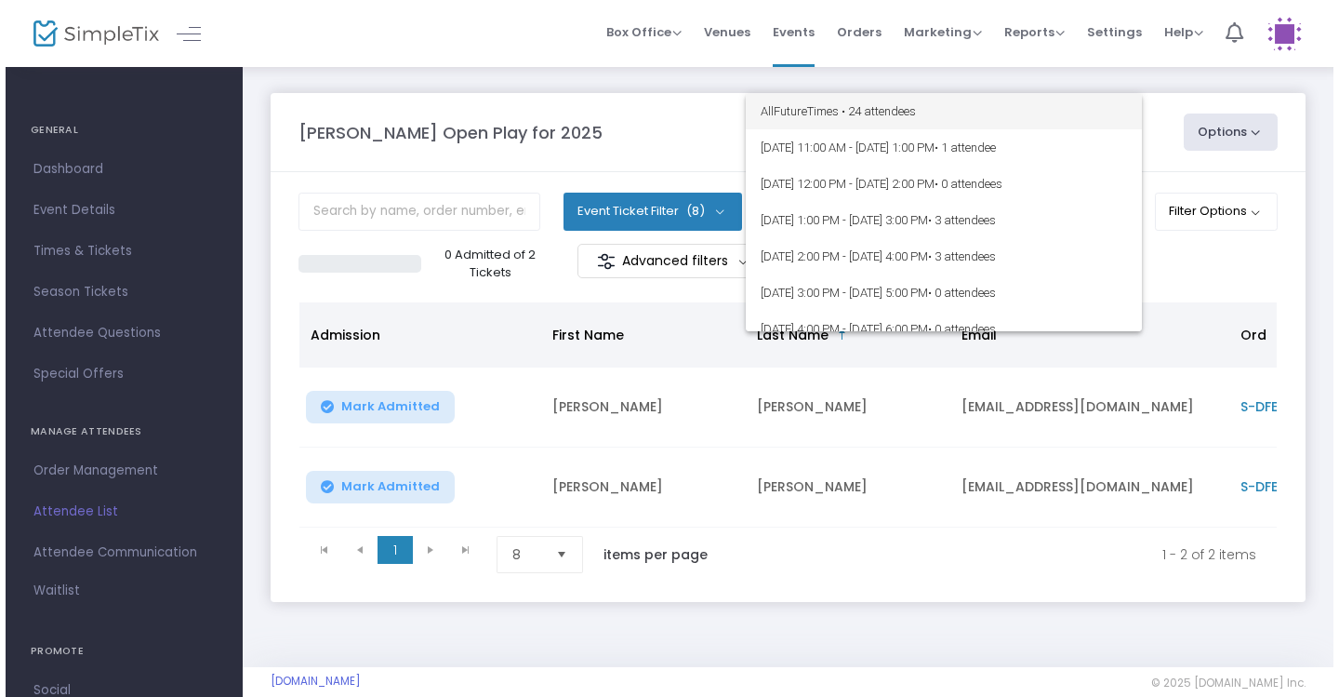
scroll to position [0, 0]
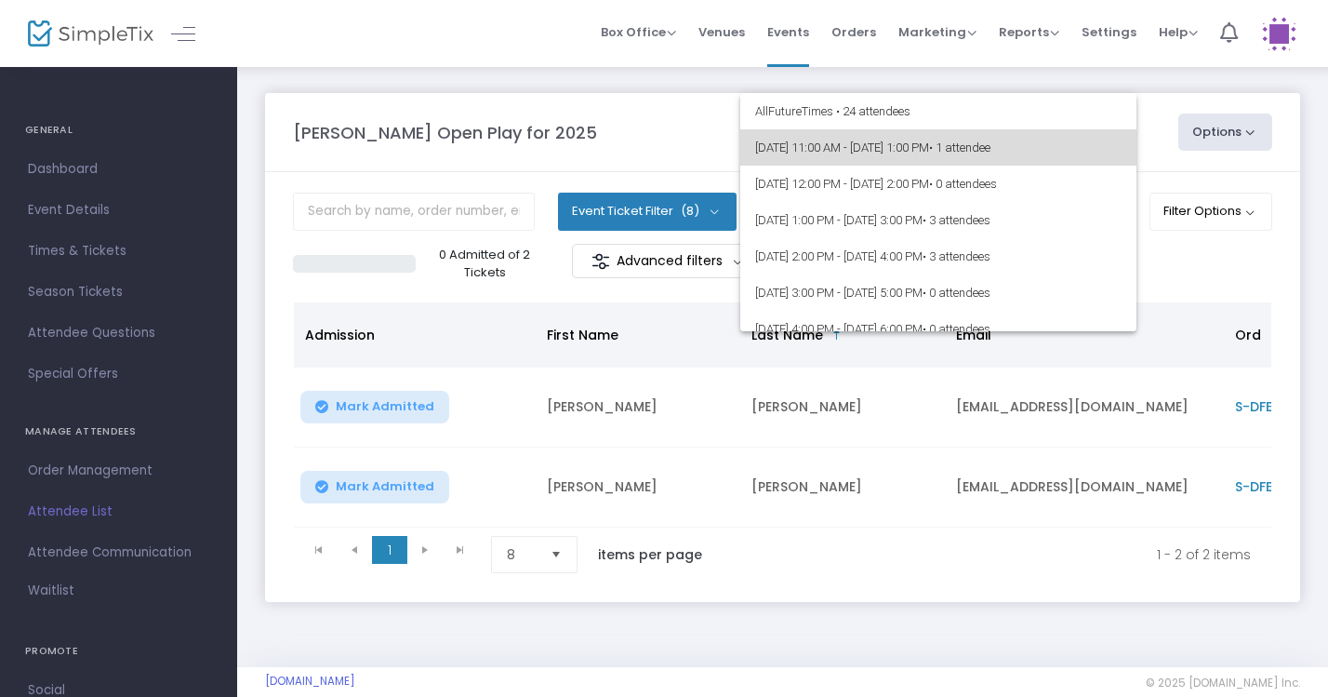
click at [990, 144] on span "[DATE] 11:00 AM - [DATE] 1:00 PM • 1 attendee" at bounding box center [938, 147] width 366 height 36
